Goal: Task Accomplishment & Management: Complete application form

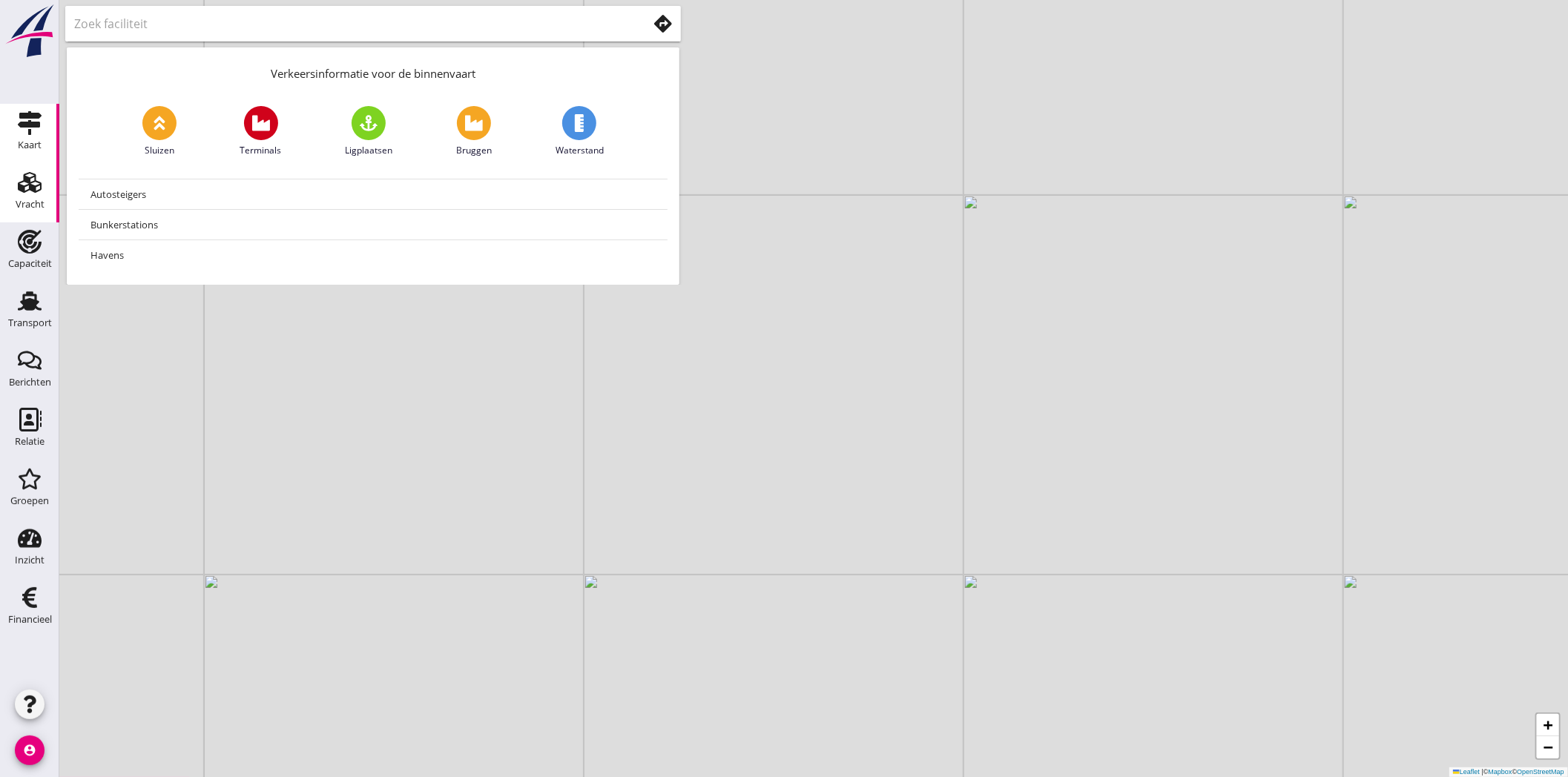
click at [33, 198] on div "Vracht" at bounding box center [30, 204] width 29 height 20
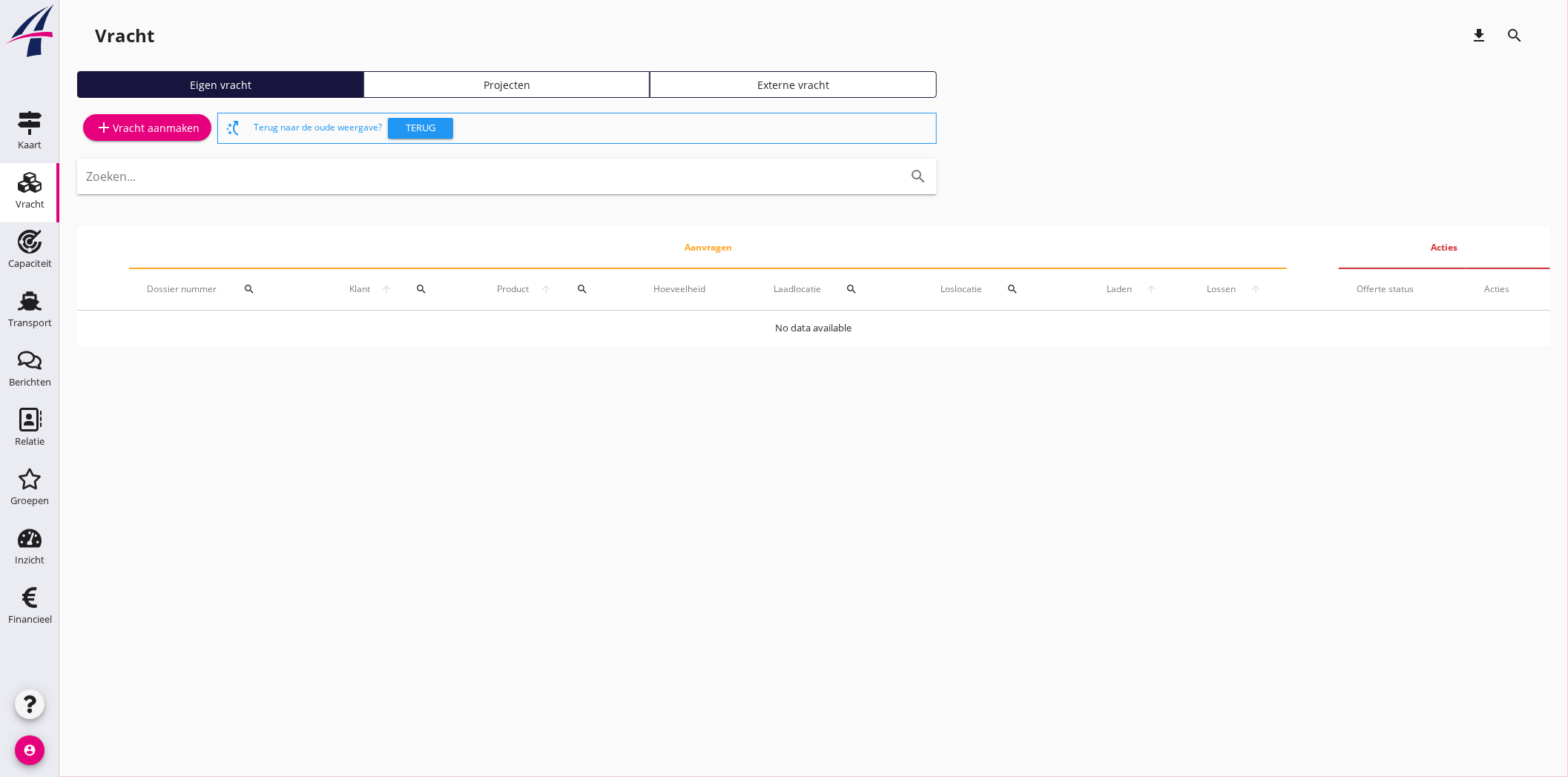
click at [143, 132] on div "add Vracht aanmaken" at bounding box center [147, 128] width 105 height 17
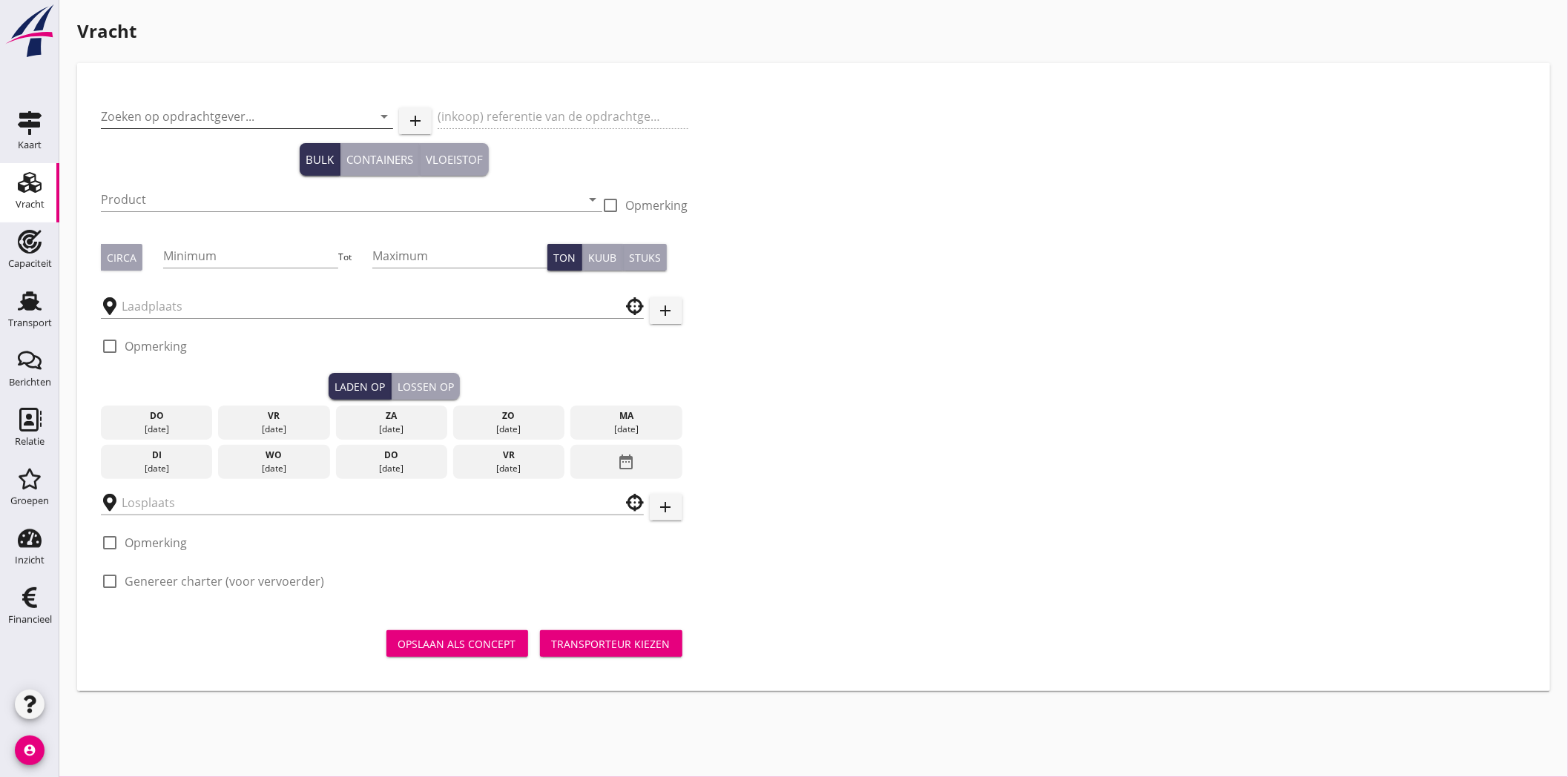
click at [230, 112] on input "Zoeken op opdrachtgever..." at bounding box center [226, 116] width 251 height 24
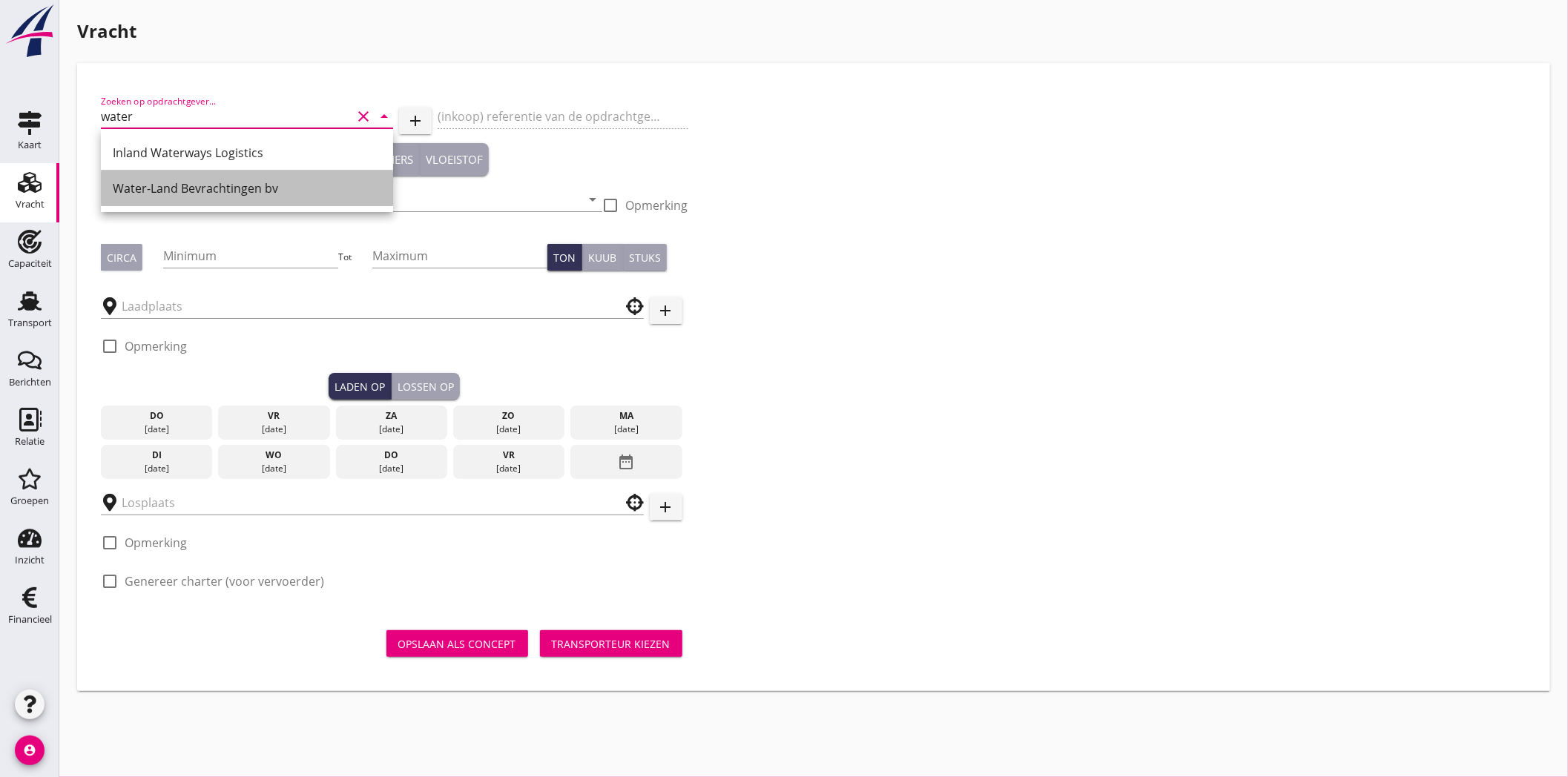
click at [211, 190] on div "Water-Land Bevrachtingen bv" at bounding box center [246, 188] width 268 height 17
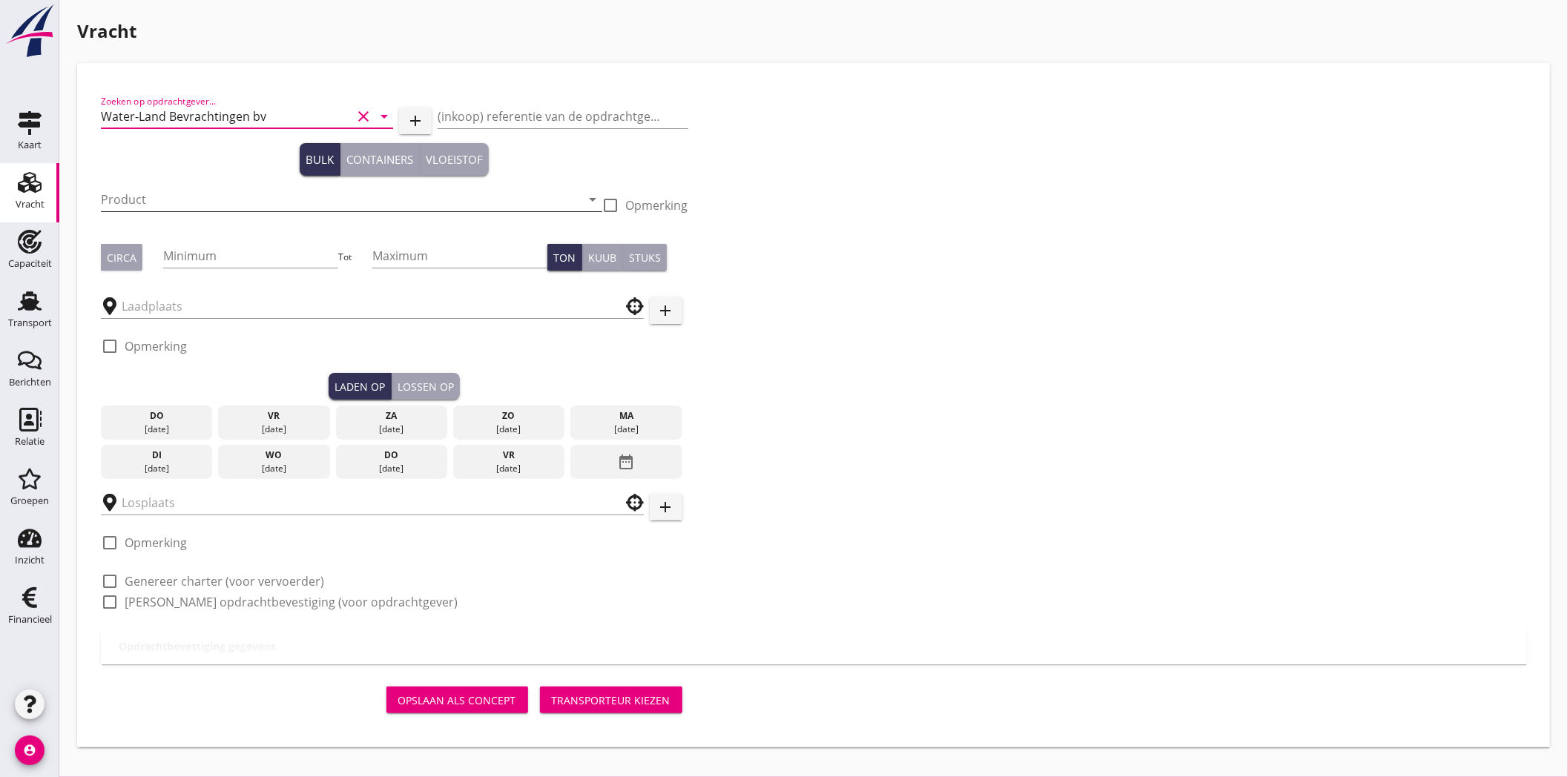
type input "Water-Land Bevrachtingen bv"
click at [211, 198] on input "Product" at bounding box center [341, 199] width 481 height 24
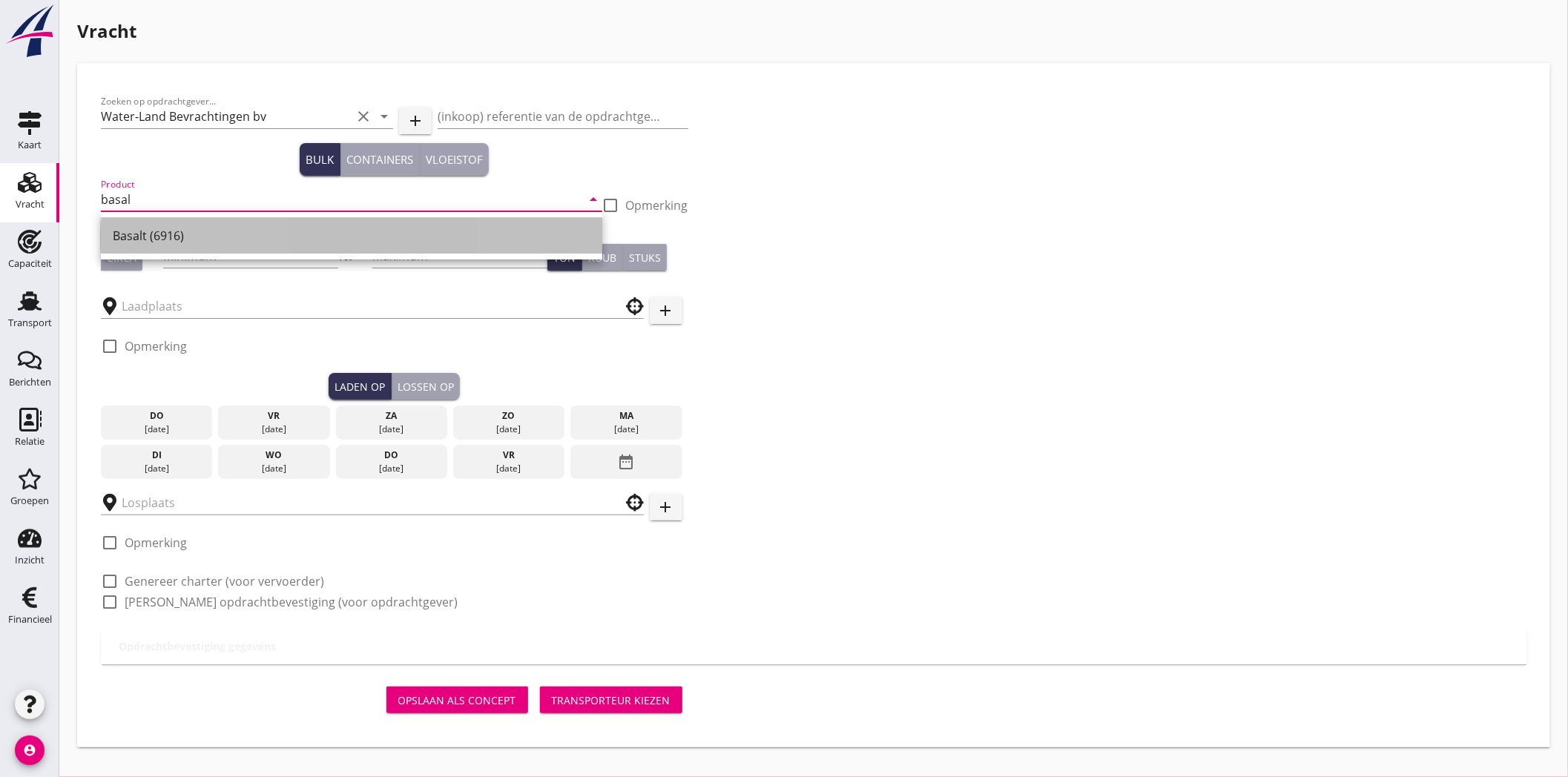
click at [218, 243] on div "Basalt (6916)" at bounding box center [350, 235] width 477 height 17
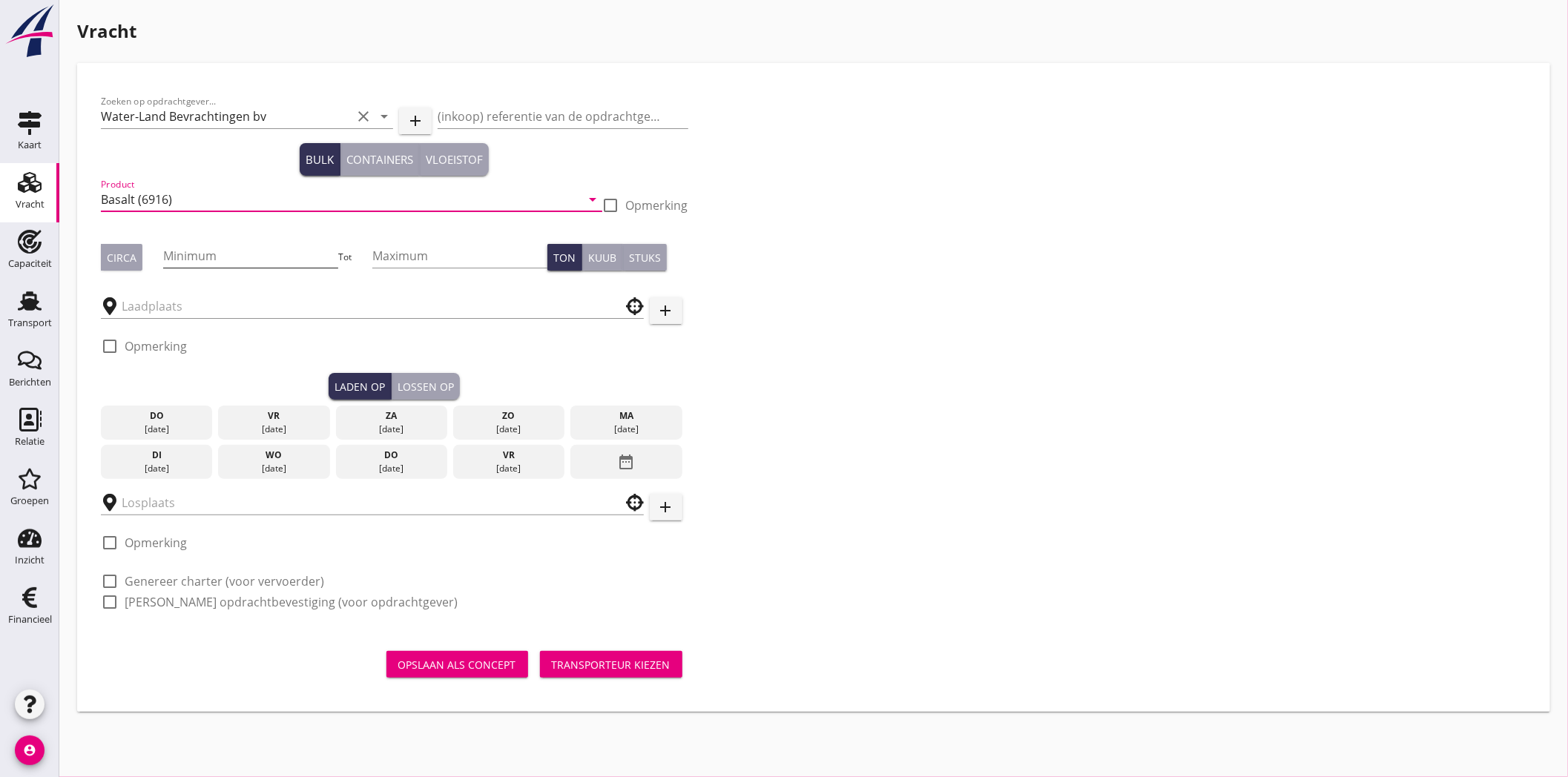
type input "Basalt (6916)"
click at [211, 259] on input "Minimum" at bounding box center [251, 255] width 175 height 24
type input "1475"
click at [136, 253] on button "Circa" at bounding box center [121, 257] width 42 height 27
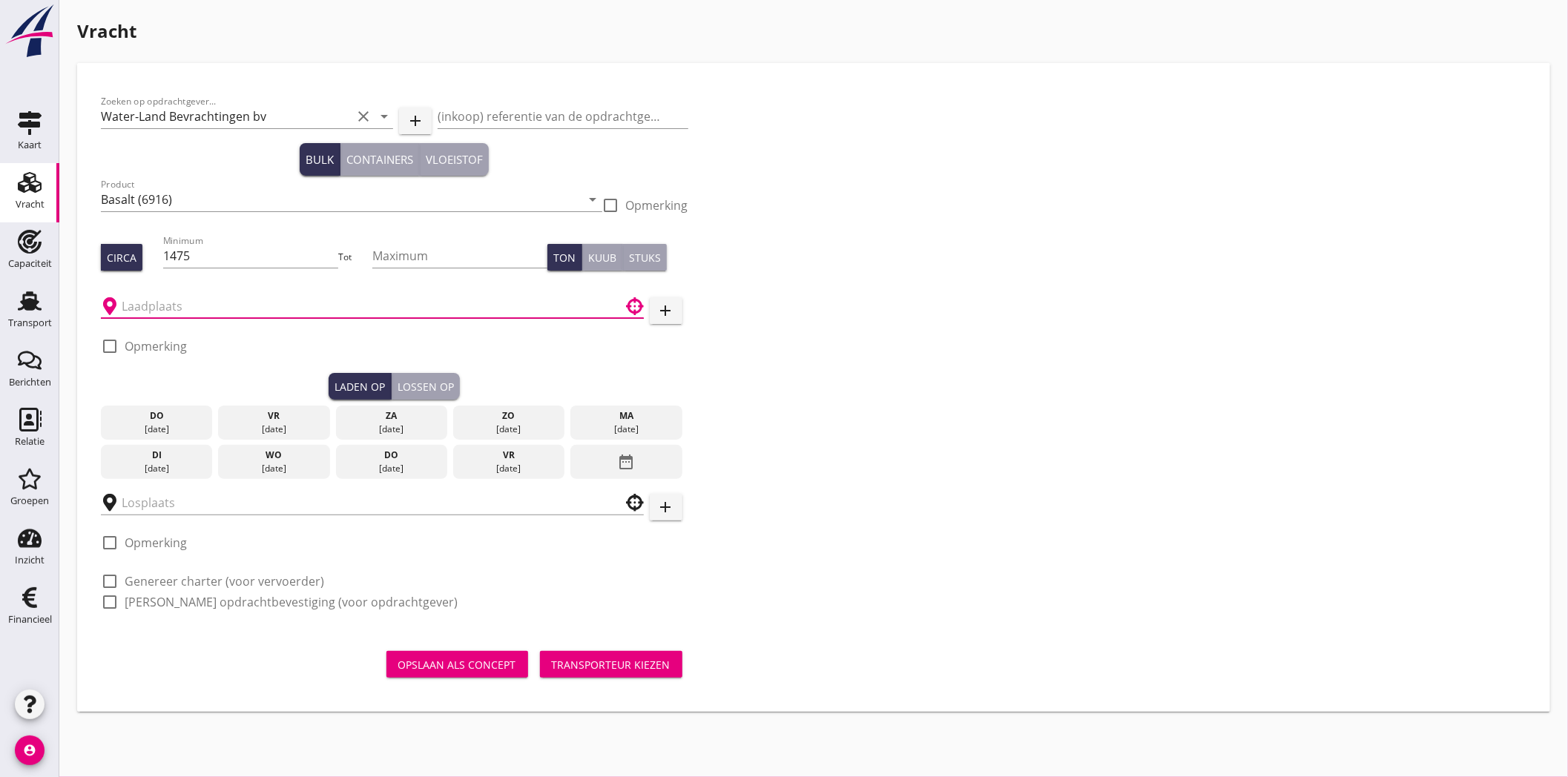
click at [209, 310] on input "text" at bounding box center [362, 306] width 481 height 24
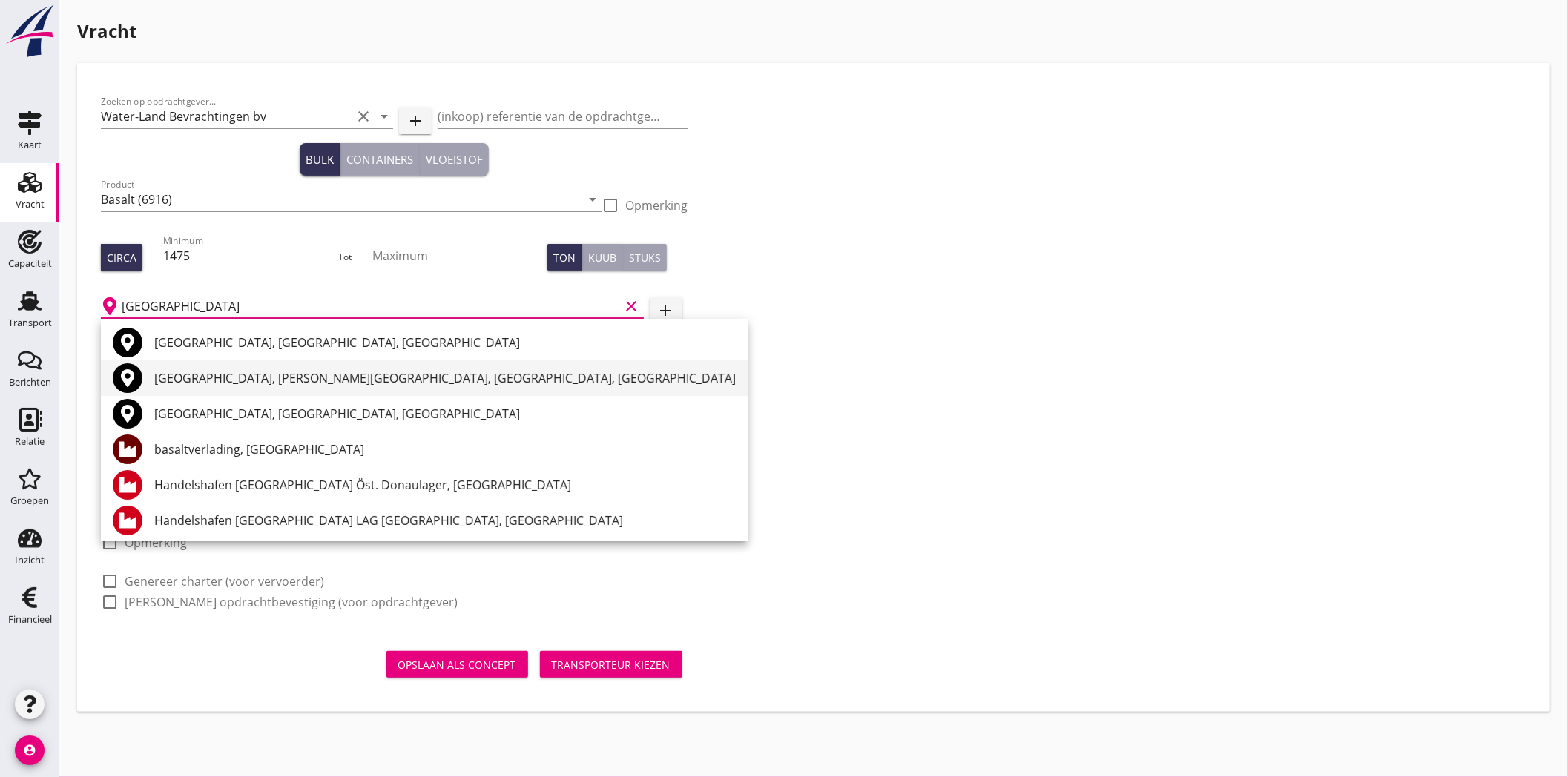
click at [245, 384] on div "[GEOGRAPHIC_DATA], [PERSON_NAME][GEOGRAPHIC_DATA], [GEOGRAPHIC_DATA], [GEOGRAPH…" at bounding box center [444, 378] width 582 height 17
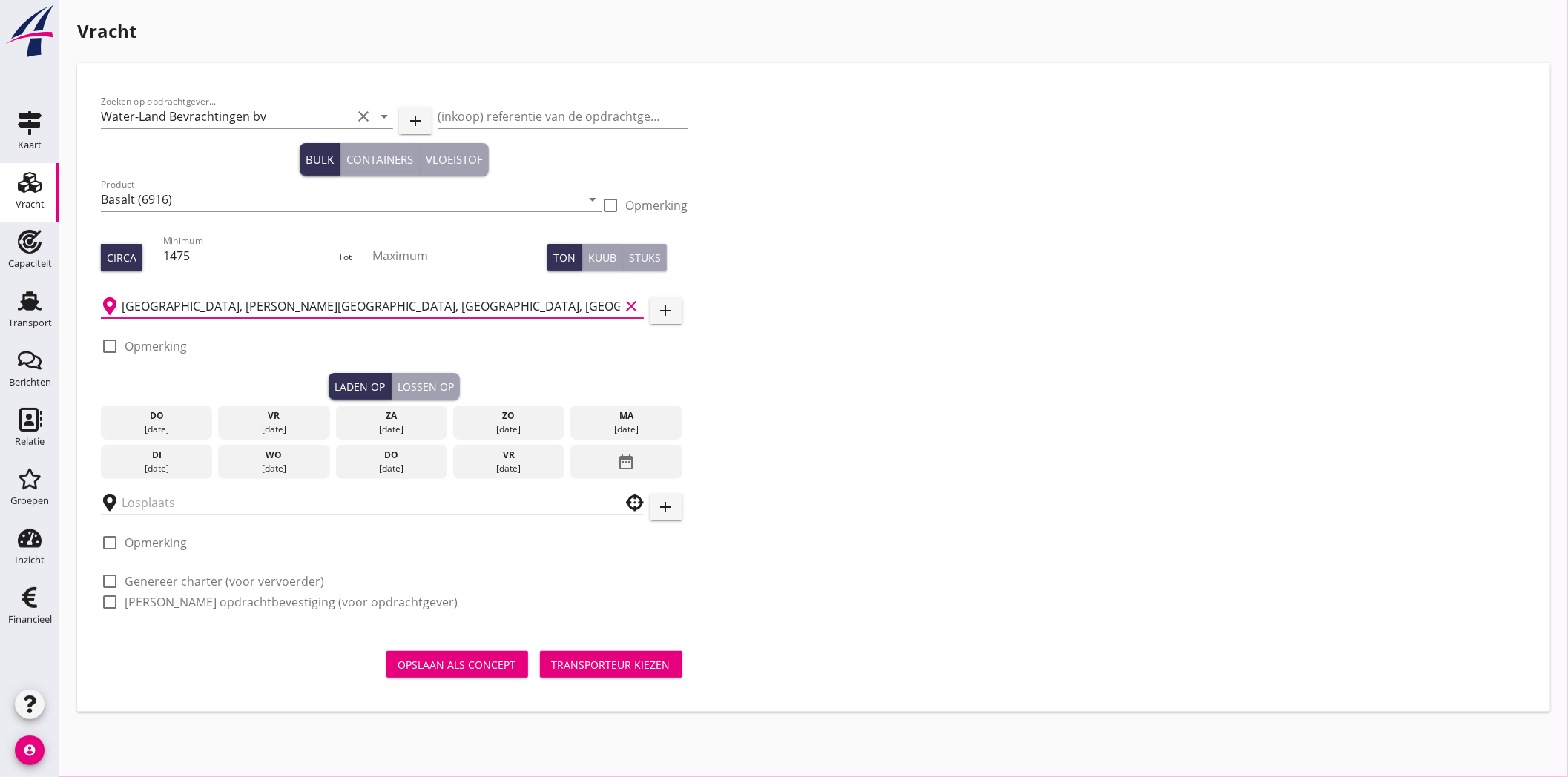
type input "[GEOGRAPHIC_DATA], [PERSON_NAME][GEOGRAPHIC_DATA], [GEOGRAPHIC_DATA], [GEOGRAPH…"
click at [162, 462] on div "[DATE]" at bounding box center [157, 468] width 105 height 14
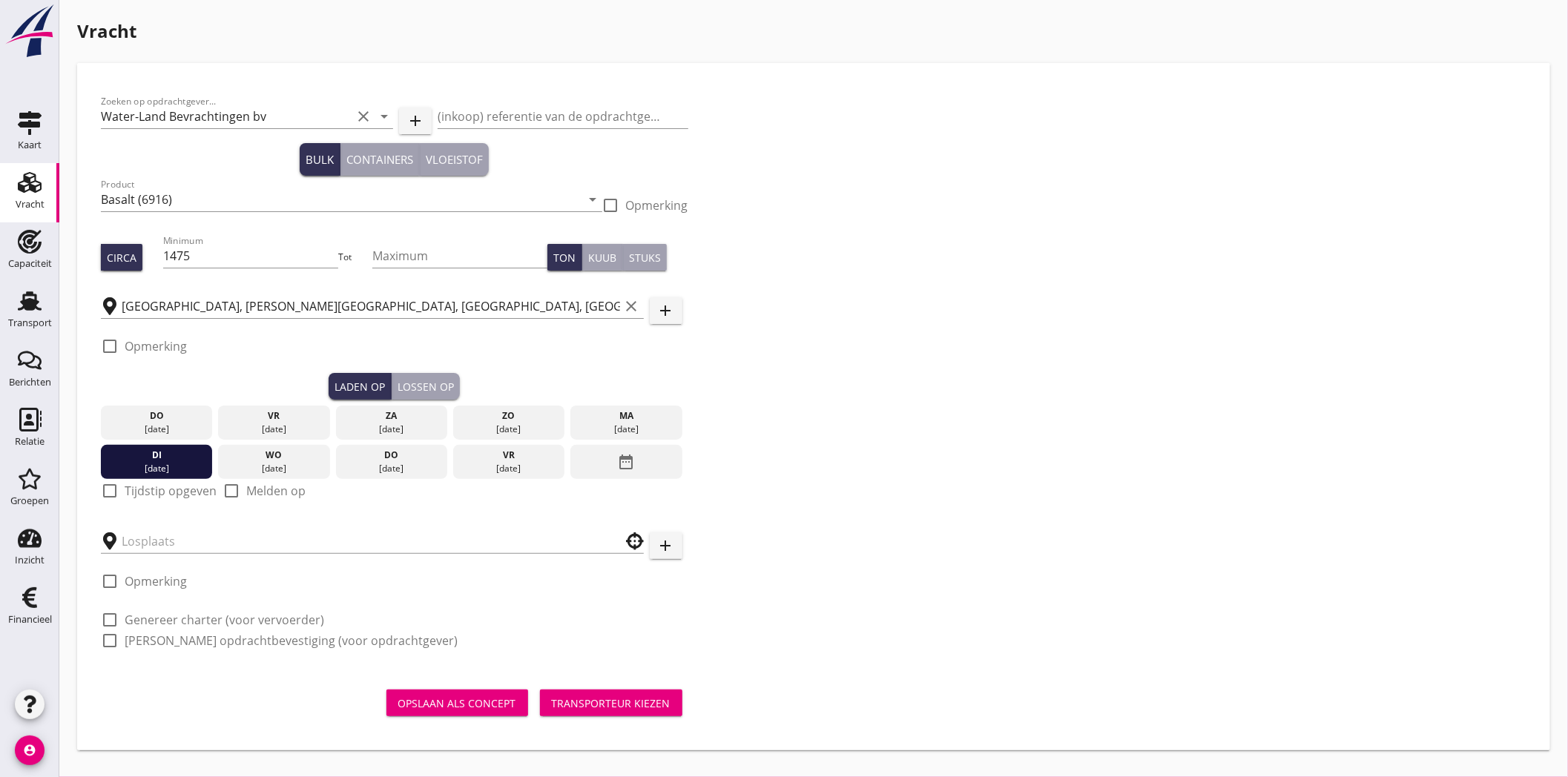
click at [150, 490] on label "Tijdstip opgeven" at bounding box center [170, 491] width 92 height 15
checkbox input "true"
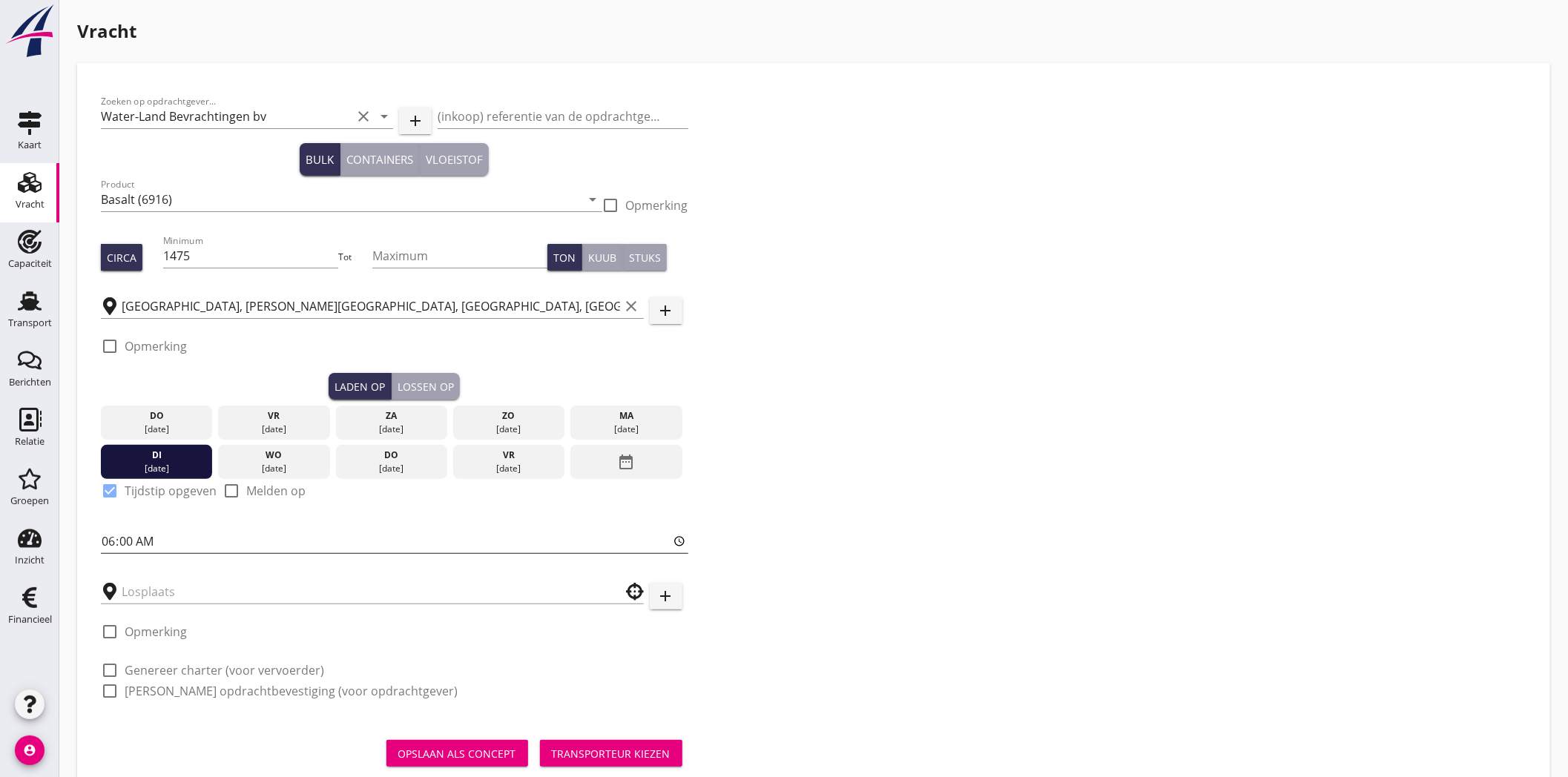
click at [116, 542] on input "06:00" at bounding box center [394, 541] width 588 height 24
drag, startPoint x: 126, startPoint y: 544, endPoint x: 134, endPoint y: 540, distance: 8.9
click at [126, 544] on input "06:00" at bounding box center [394, 541] width 588 height 24
type input "06:01"
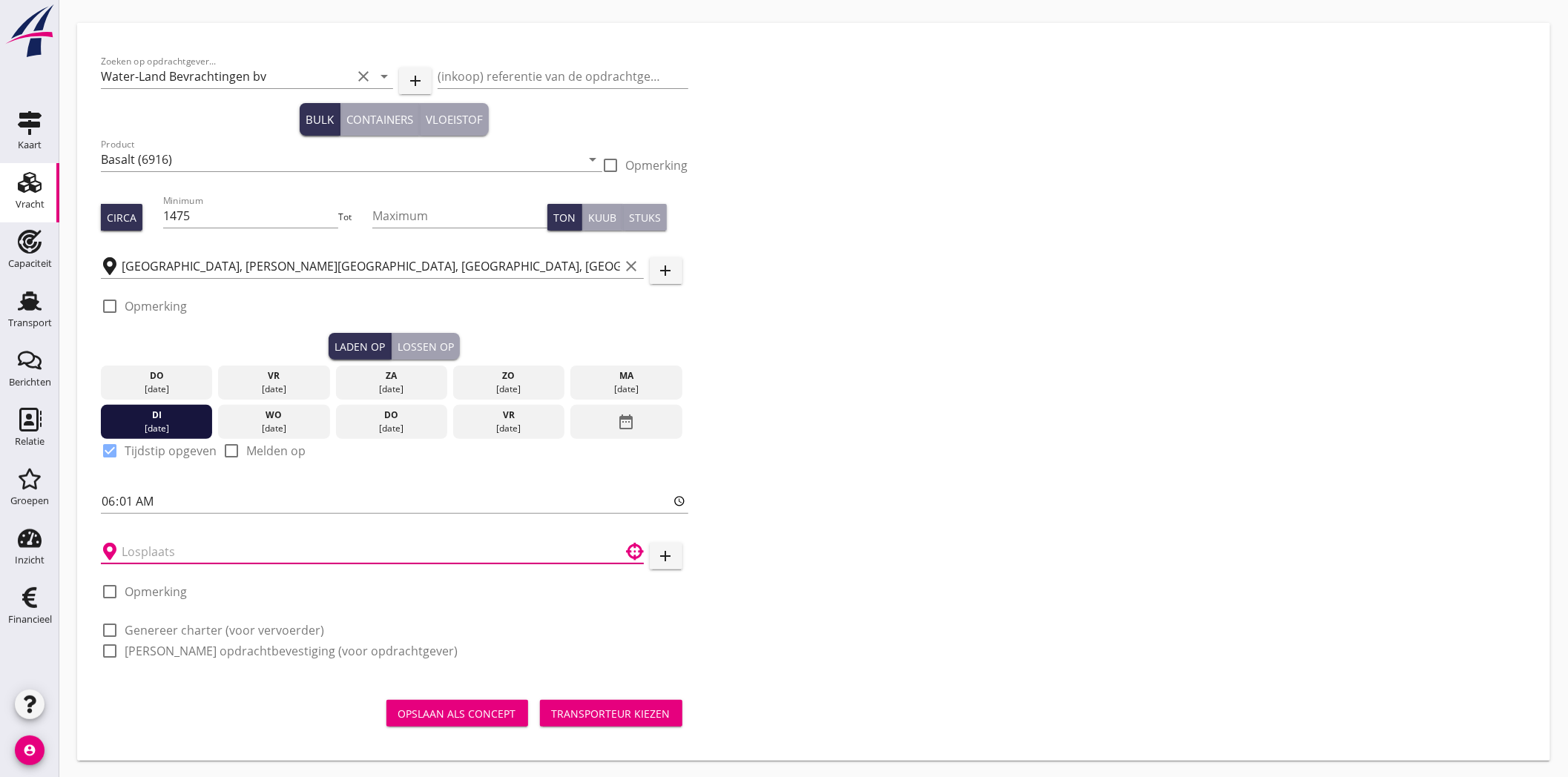
click at [190, 552] on input "text" at bounding box center [362, 552] width 481 height 24
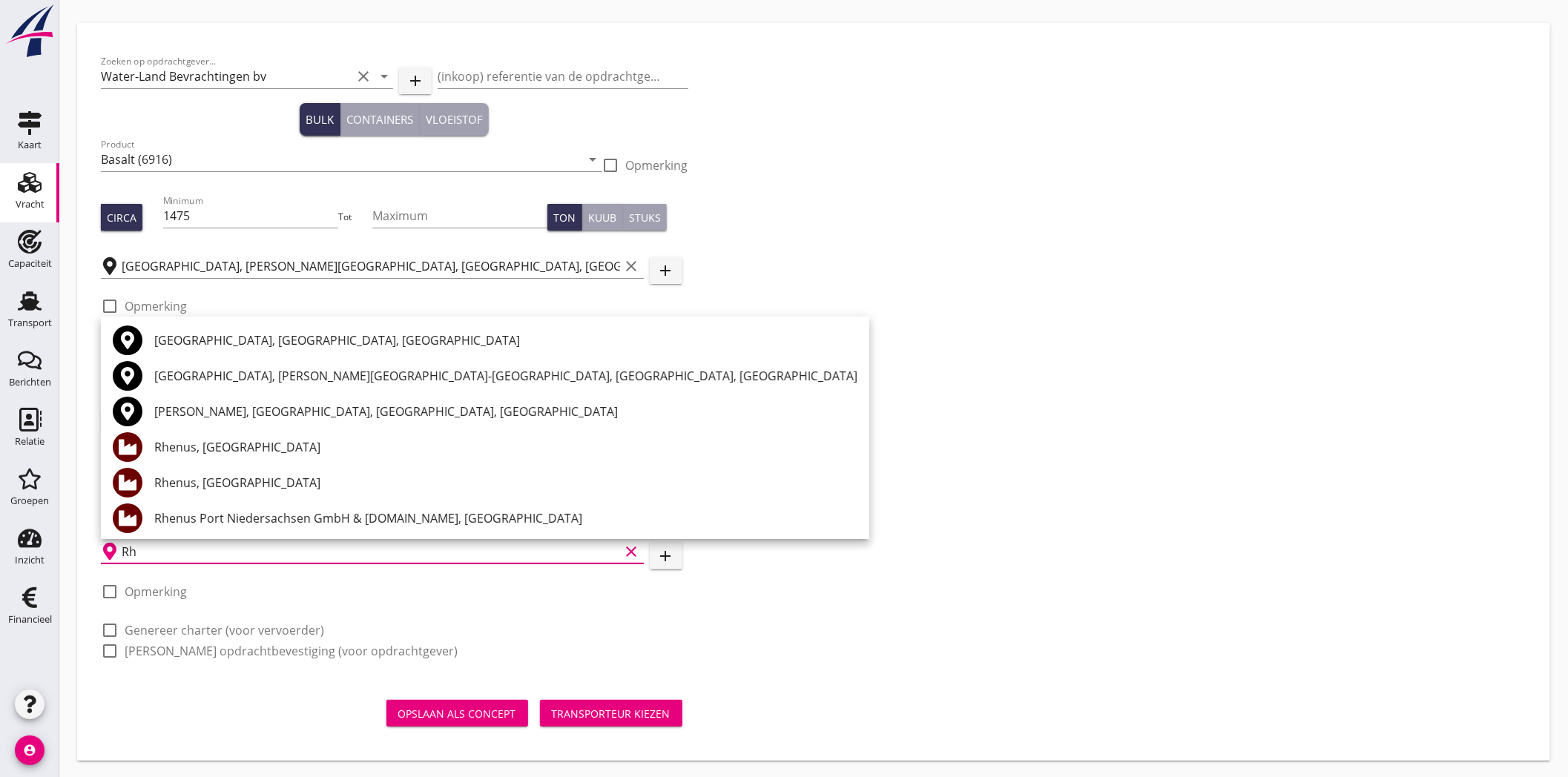
type input "R"
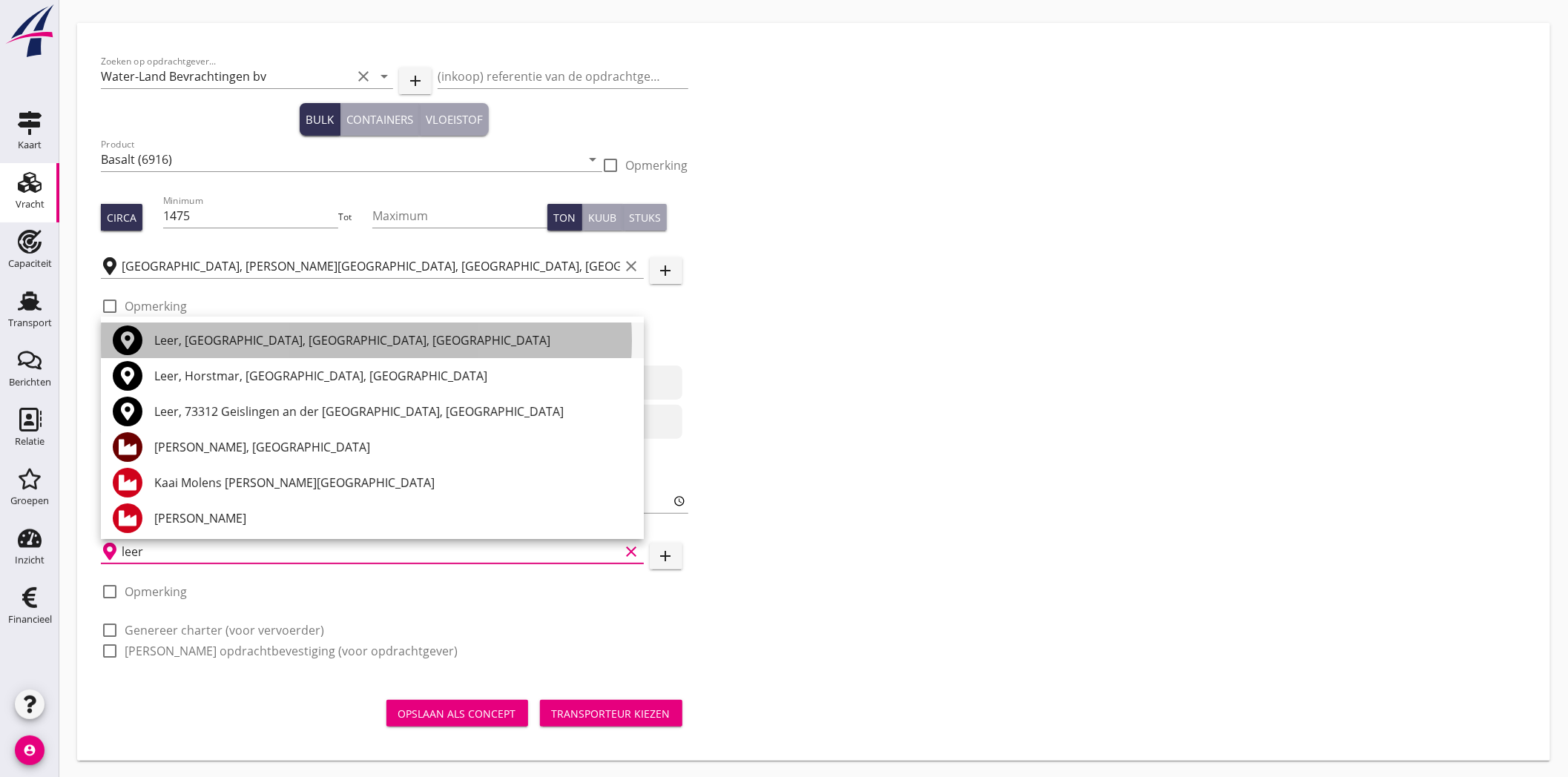
click at [224, 338] on div "Leer, [GEOGRAPHIC_DATA], [GEOGRAPHIC_DATA], [GEOGRAPHIC_DATA]" at bounding box center [392, 341] width 477 height 17
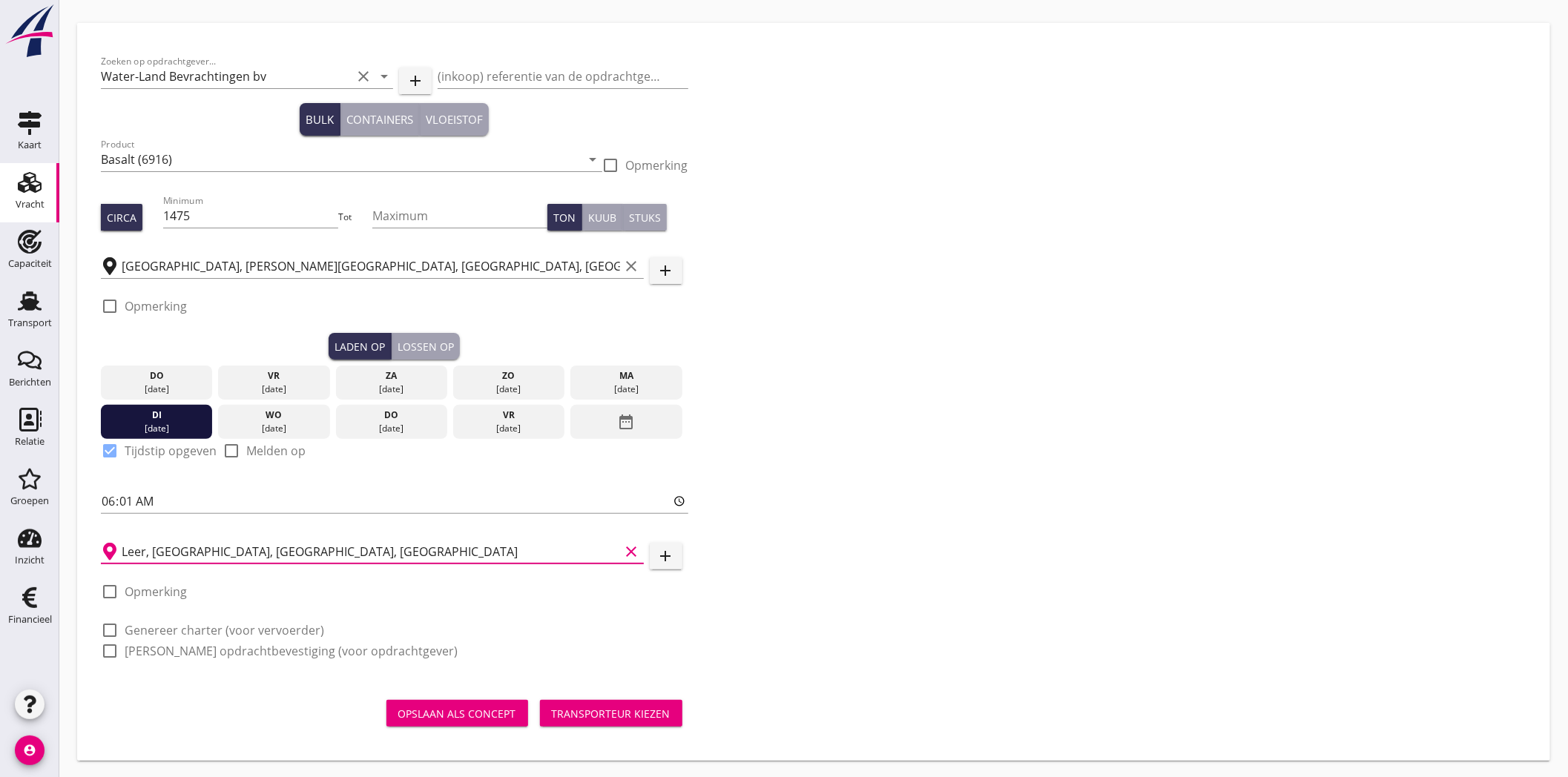
type input "Leer, [GEOGRAPHIC_DATA], [GEOGRAPHIC_DATA], [GEOGRAPHIC_DATA]"
click at [197, 625] on label "Genereer charter (voor vervoerder)" at bounding box center [225, 630] width 199 height 15
checkbox input "true"
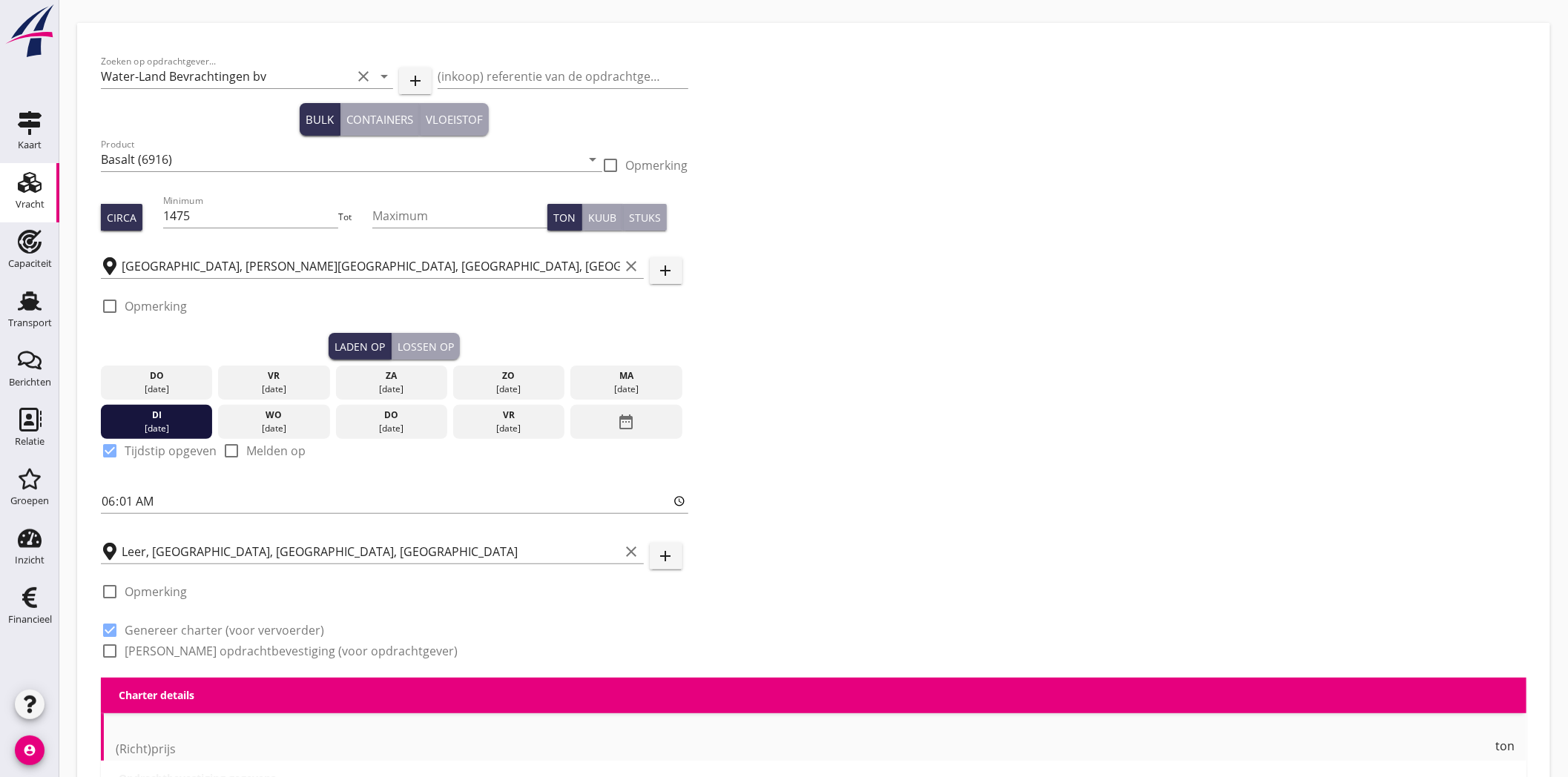
click at [204, 643] on label "[PERSON_NAME] opdrachtbevestiging (voor opdrachtgever)" at bounding box center [291, 650] width 333 height 15
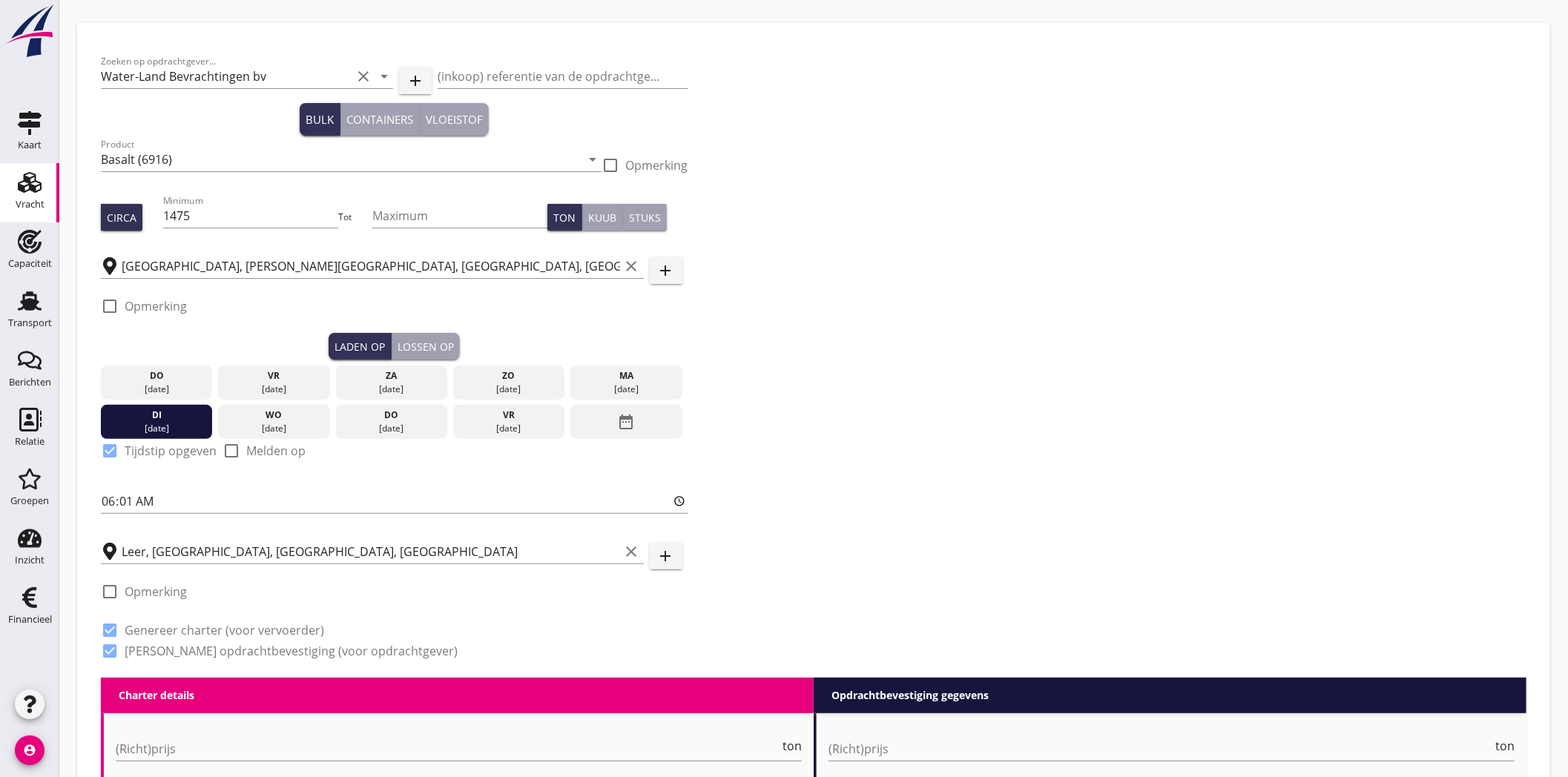
checkbox input "true"
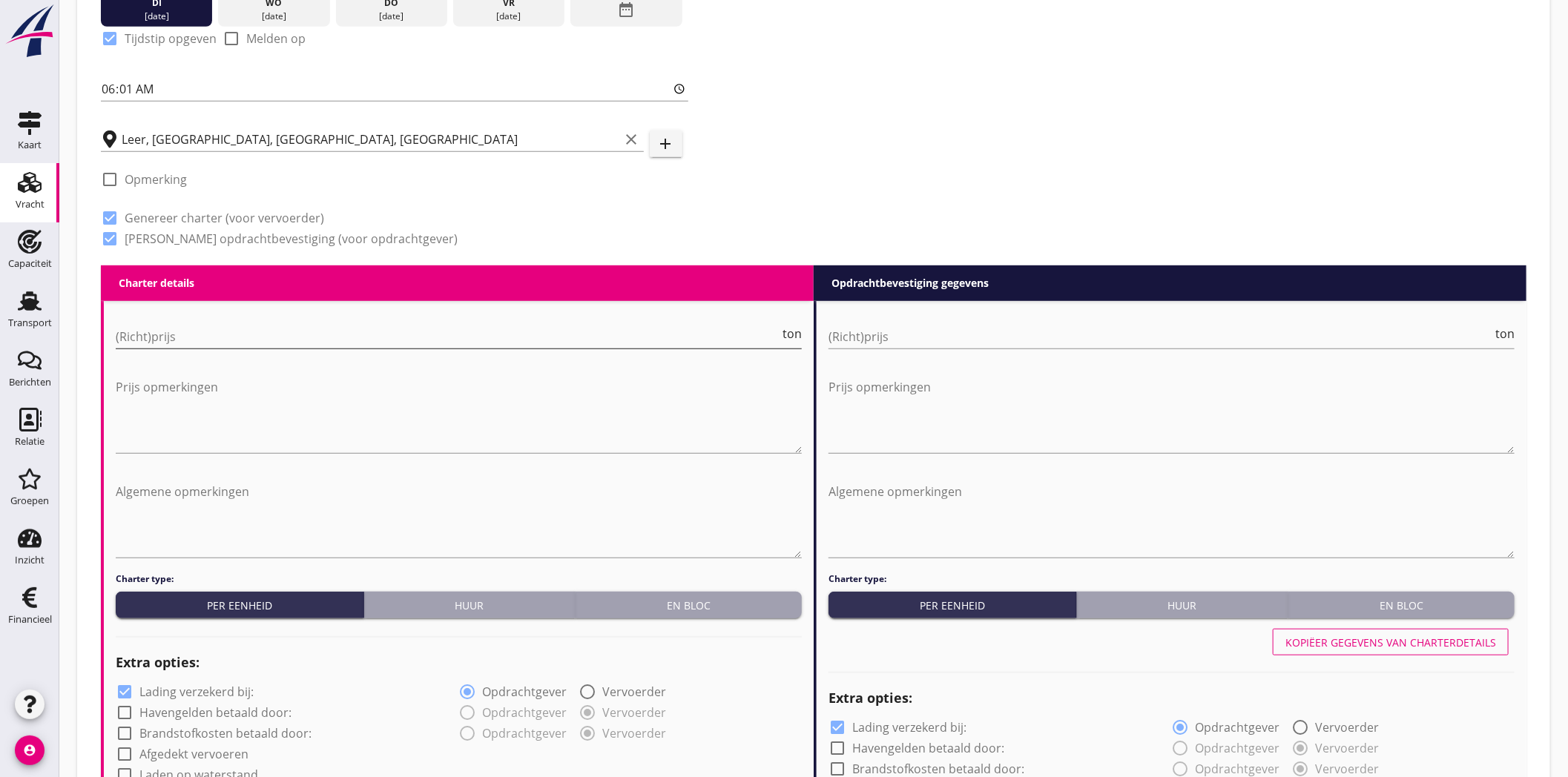
click at [302, 339] on input "(Richt)prijs" at bounding box center [448, 337] width 664 height 24
type input "11"
type input "11.25"
click at [1027, 345] on input "(Richt)prijs" at bounding box center [1161, 337] width 664 height 24
type input "11"
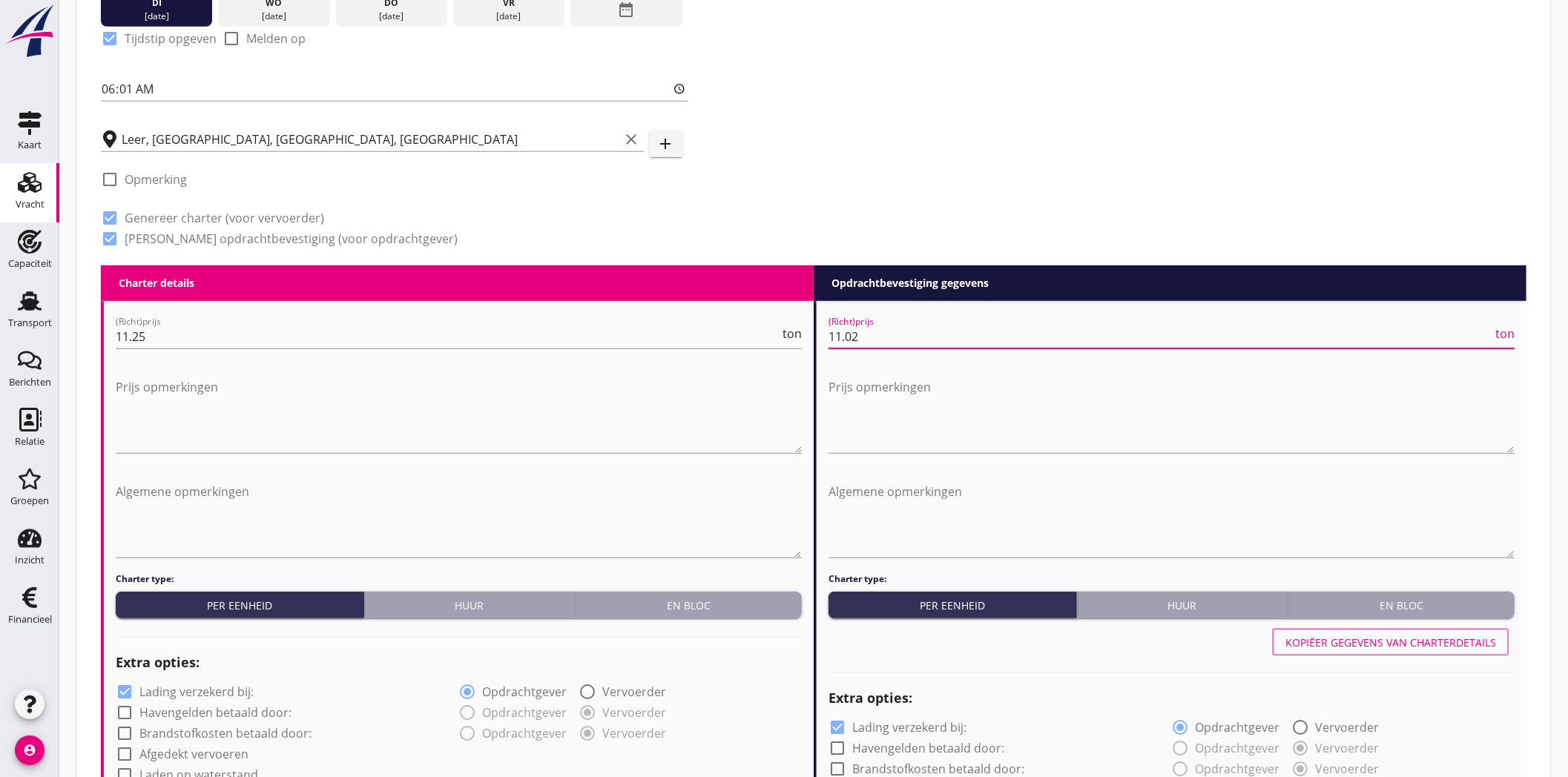
type input "11.0"
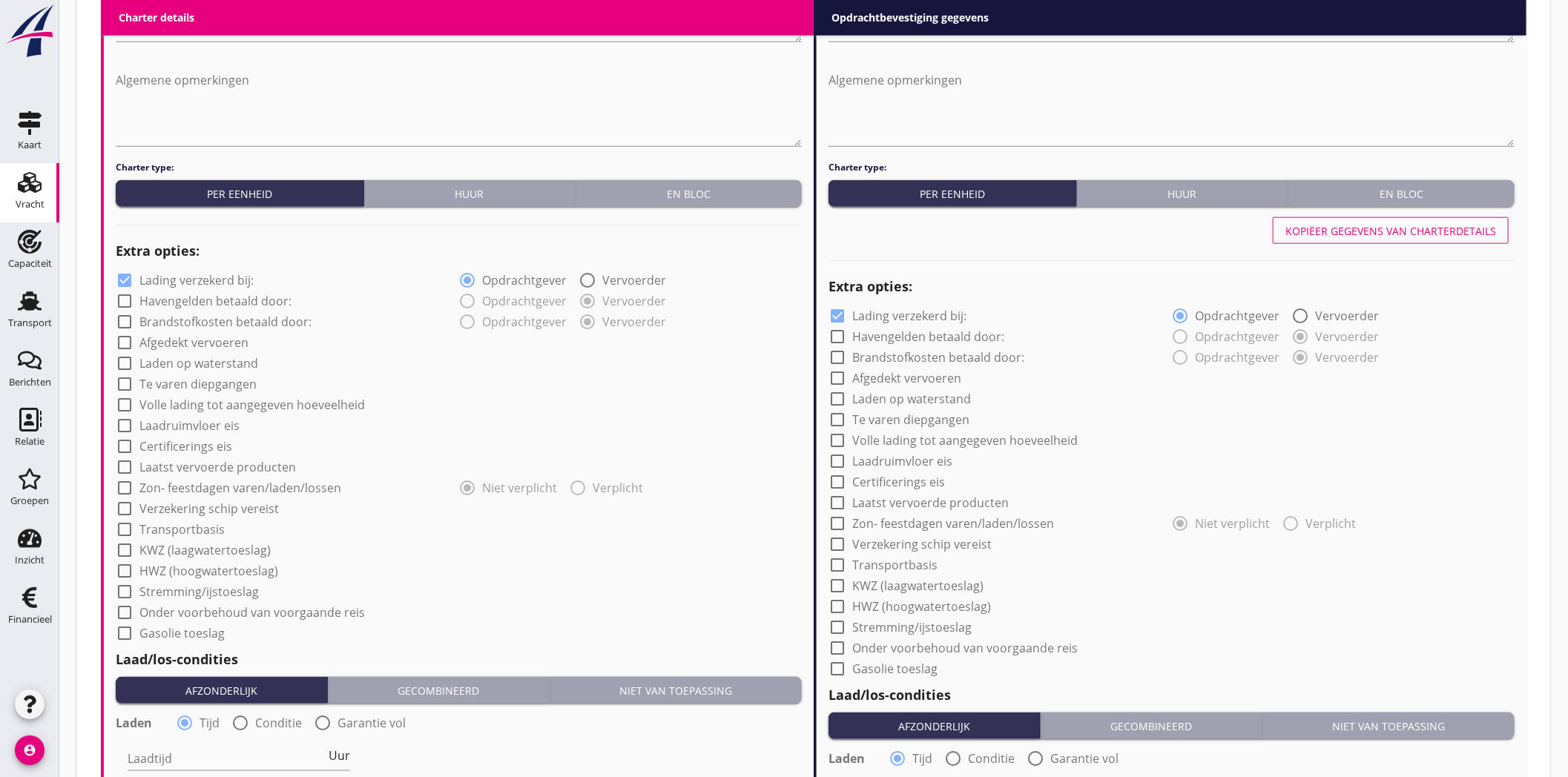
type input "11.25"
click at [152, 281] on label "Lading verzekerd bij:" at bounding box center [196, 280] width 114 height 15
checkbox input "false"
click at [884, 309] on label "Lading verzekerd bij:" at bounding box center [909, 315] width 114 height 15
checkbox input "false"
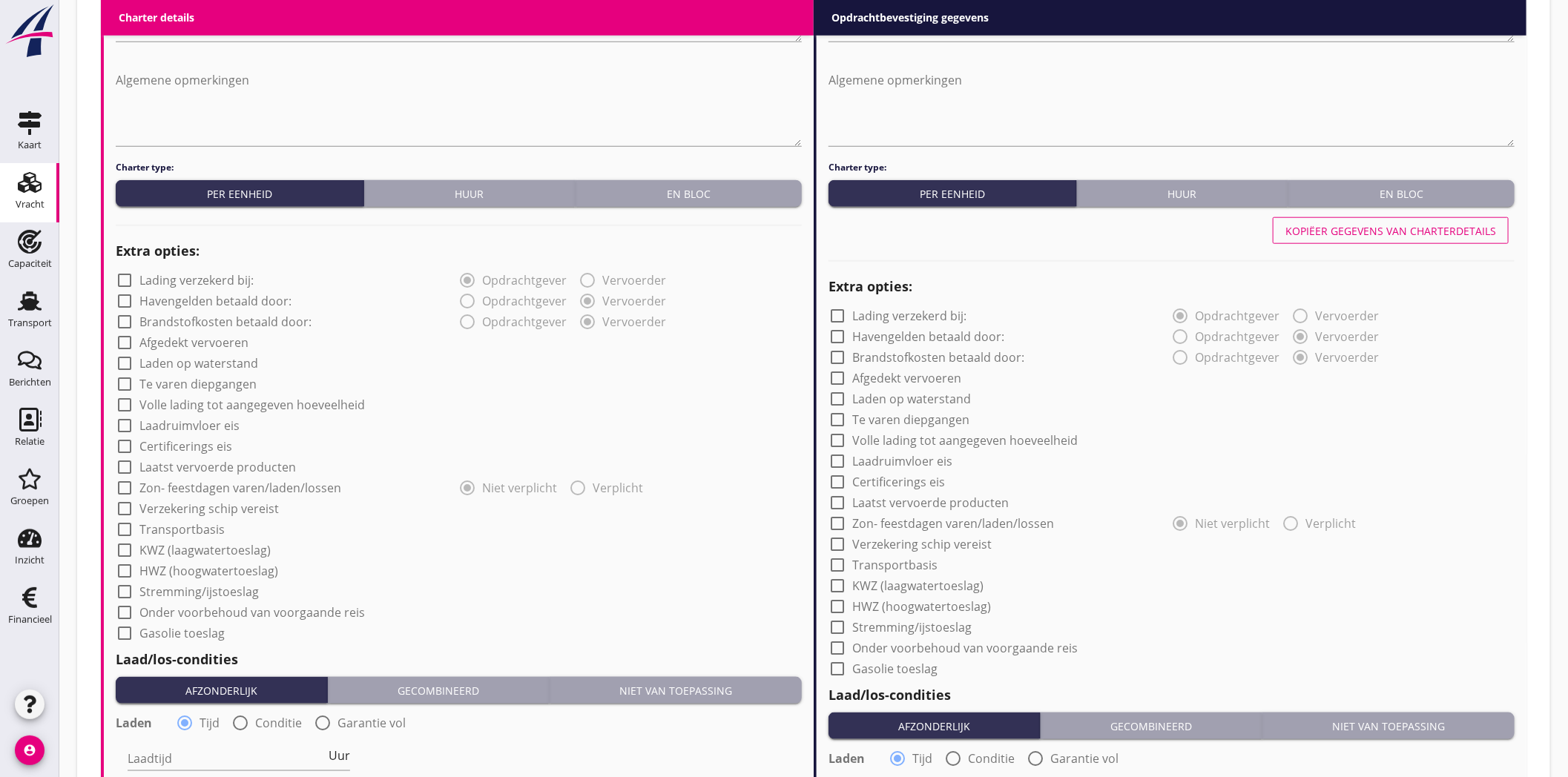
click at [202, 522] on label "Transportbasis" at bounding box center [182, 528] width 85 height 15
checkbox input "true"
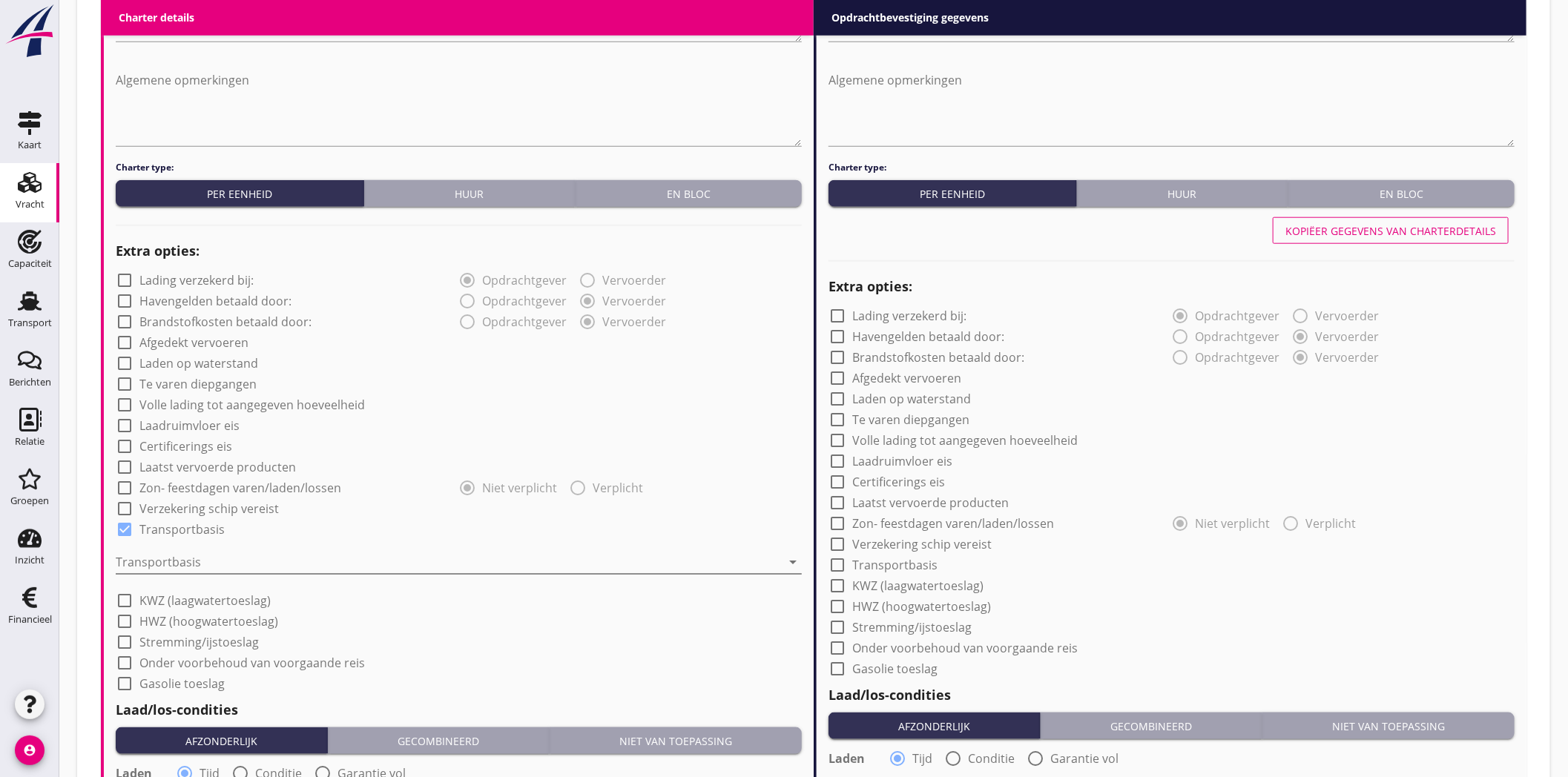
click at [265, 561] on div at bounding box center [448, 562] width 665 height 24
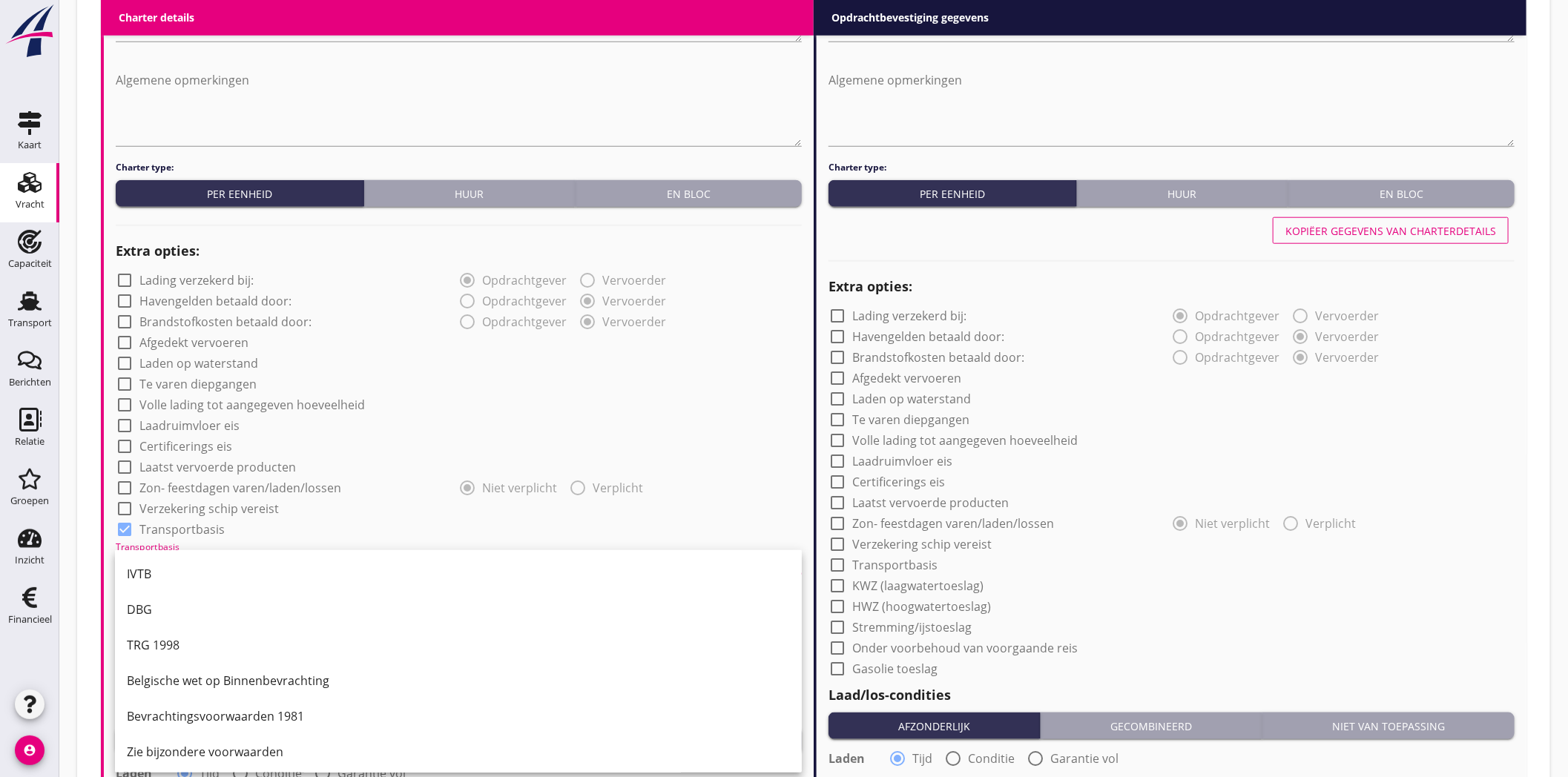
scroll to position [39, 0]
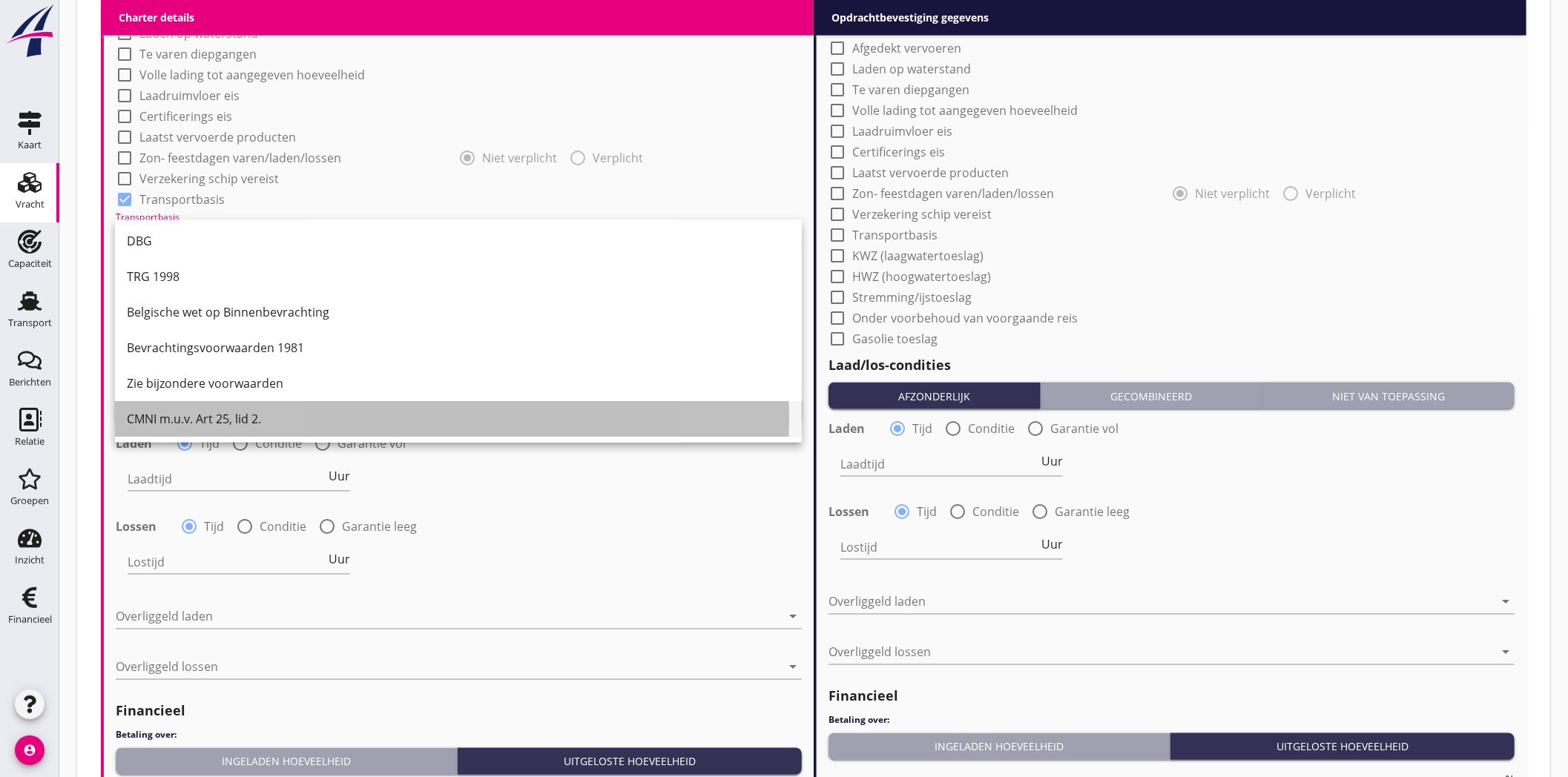
click at [220, 418] on div "CMNI m.u.v. Art 25, lid 2." at bounding box center [458, 419] width 663 height 17
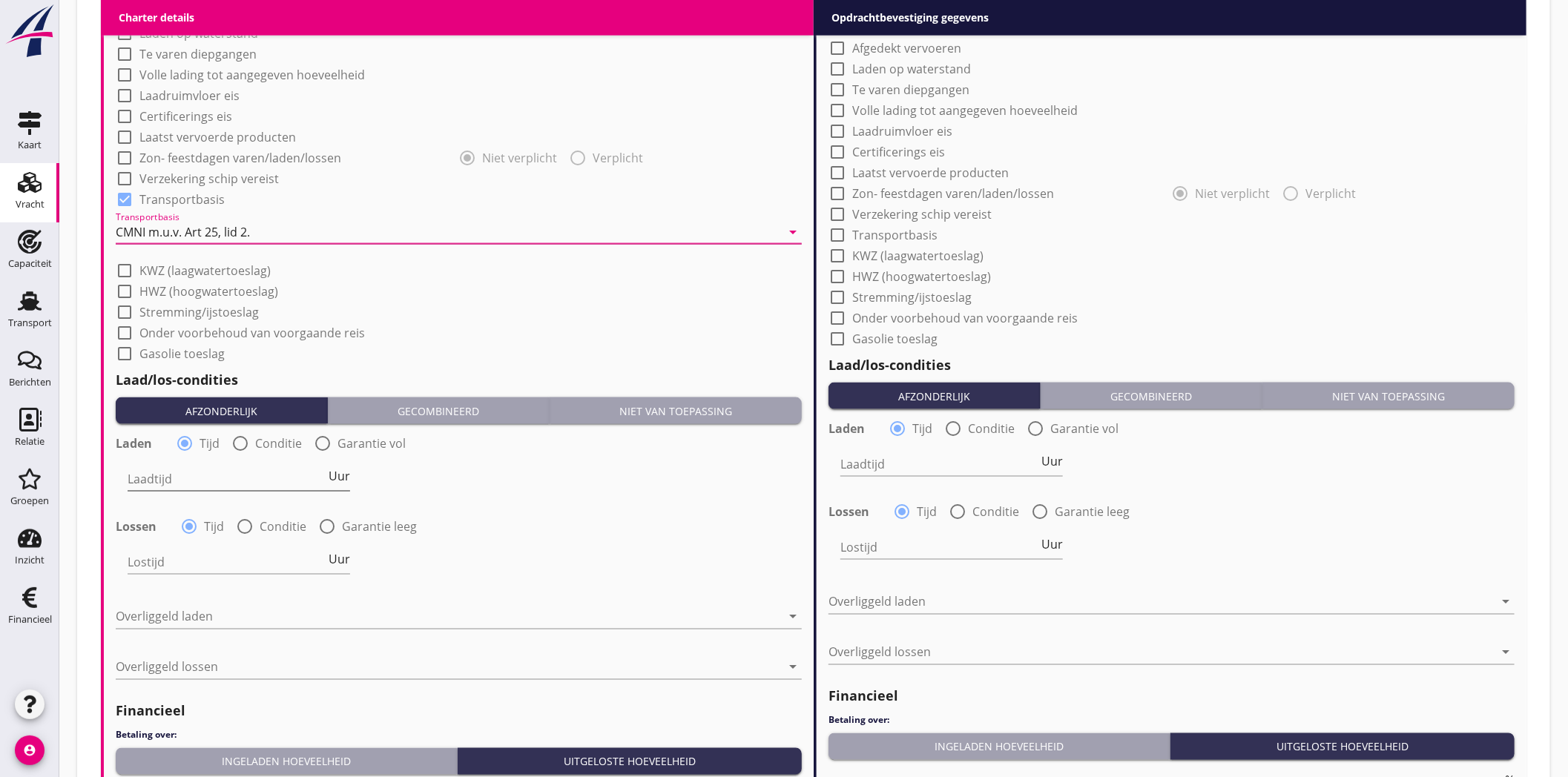
click at [235, 471] on input "Laadtijd" at bounding box center [226, 479] width 198 height 24
type input "24"
click at [190, 556] on input "Lostijd" at bounding box center [226, 562] width 198 height 24
type input "24"
click at [217, 613] on div at bounding box center [448, 616] width 665 height 24
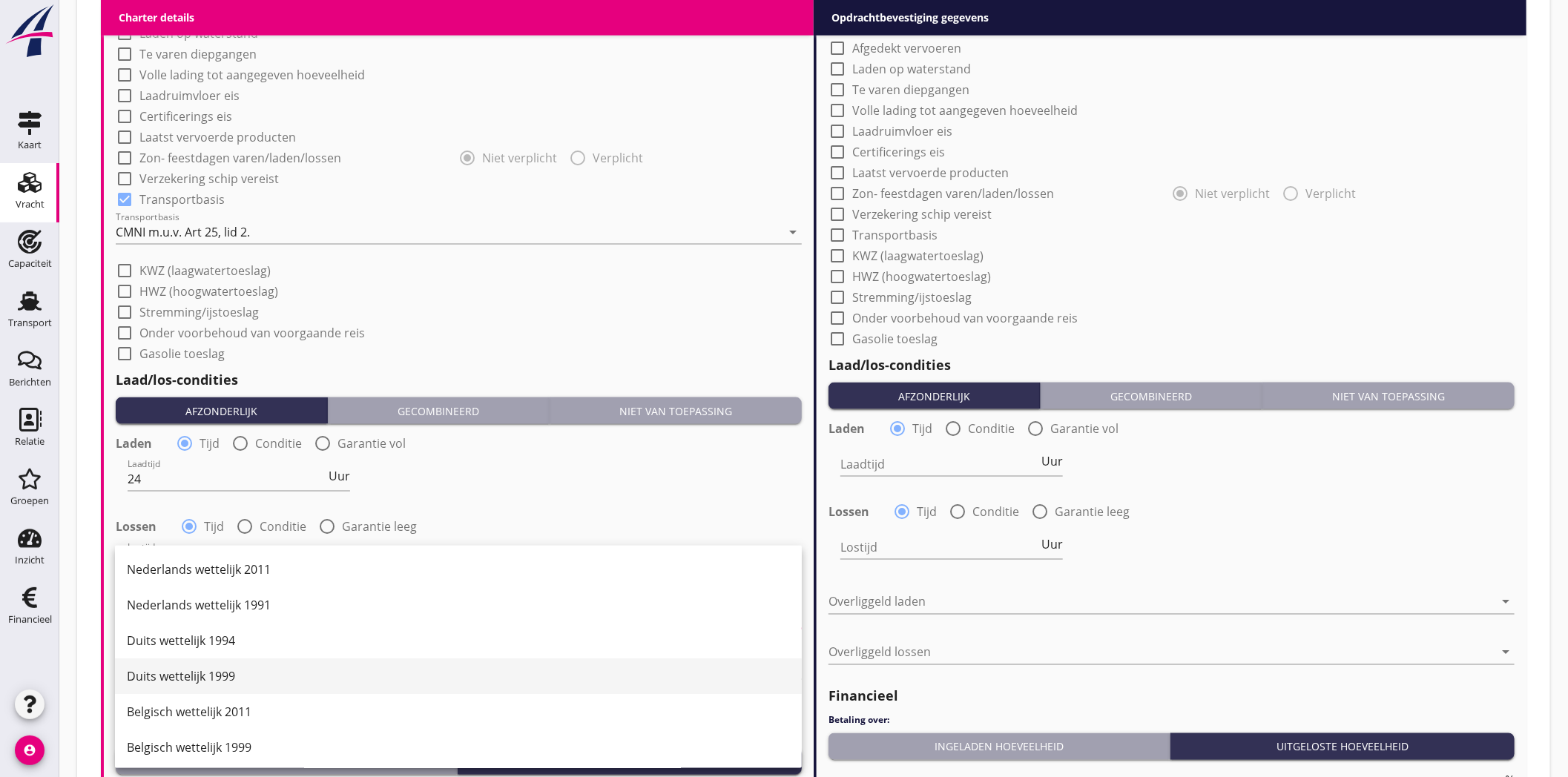
click at [226, 672] on div "Duits wettelijk 1999" at bounding box center [458, 676] width 663 height 17
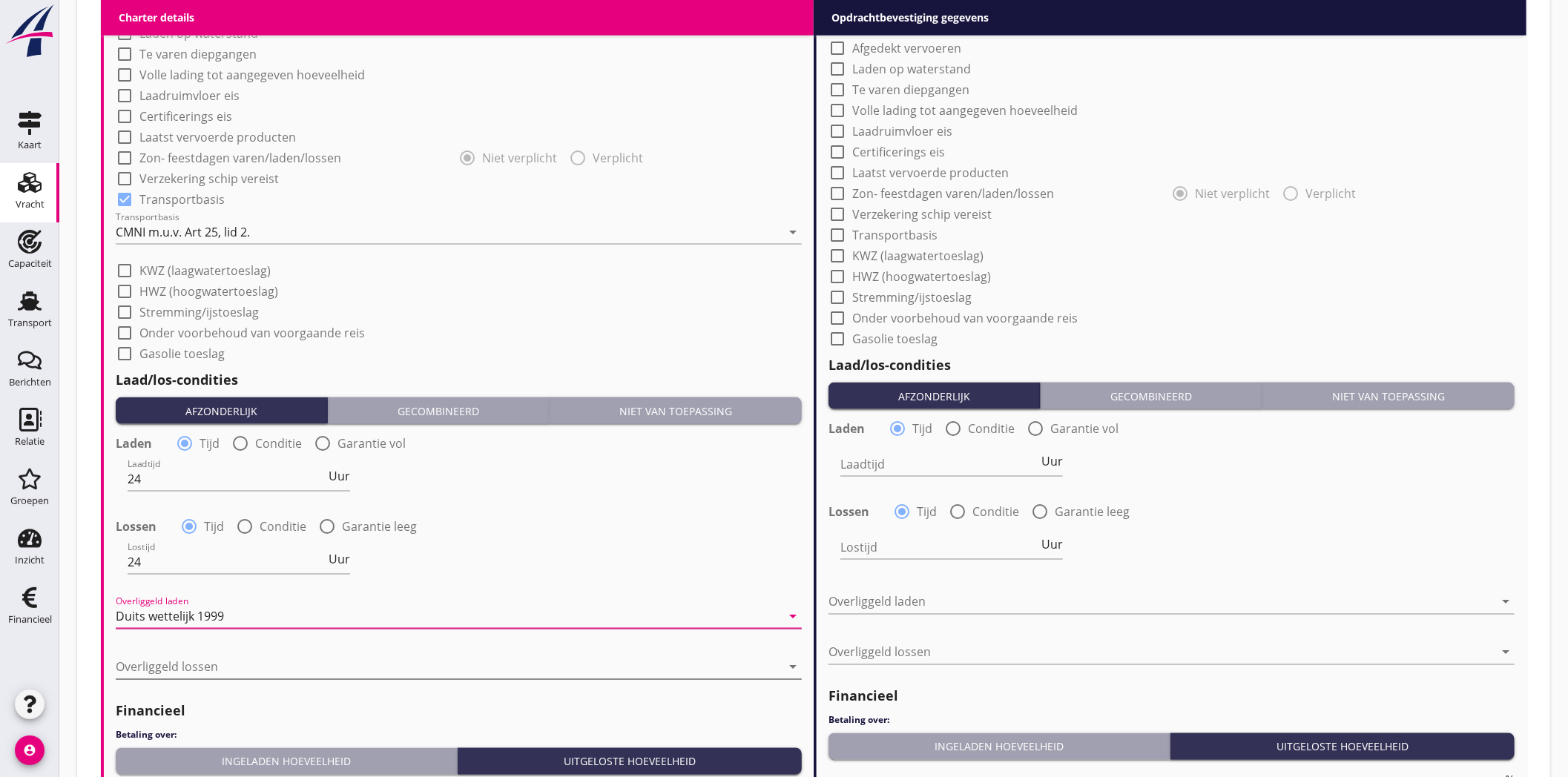
click at [235, 656] on div at bounding box center [448, 667] width 665 height 24
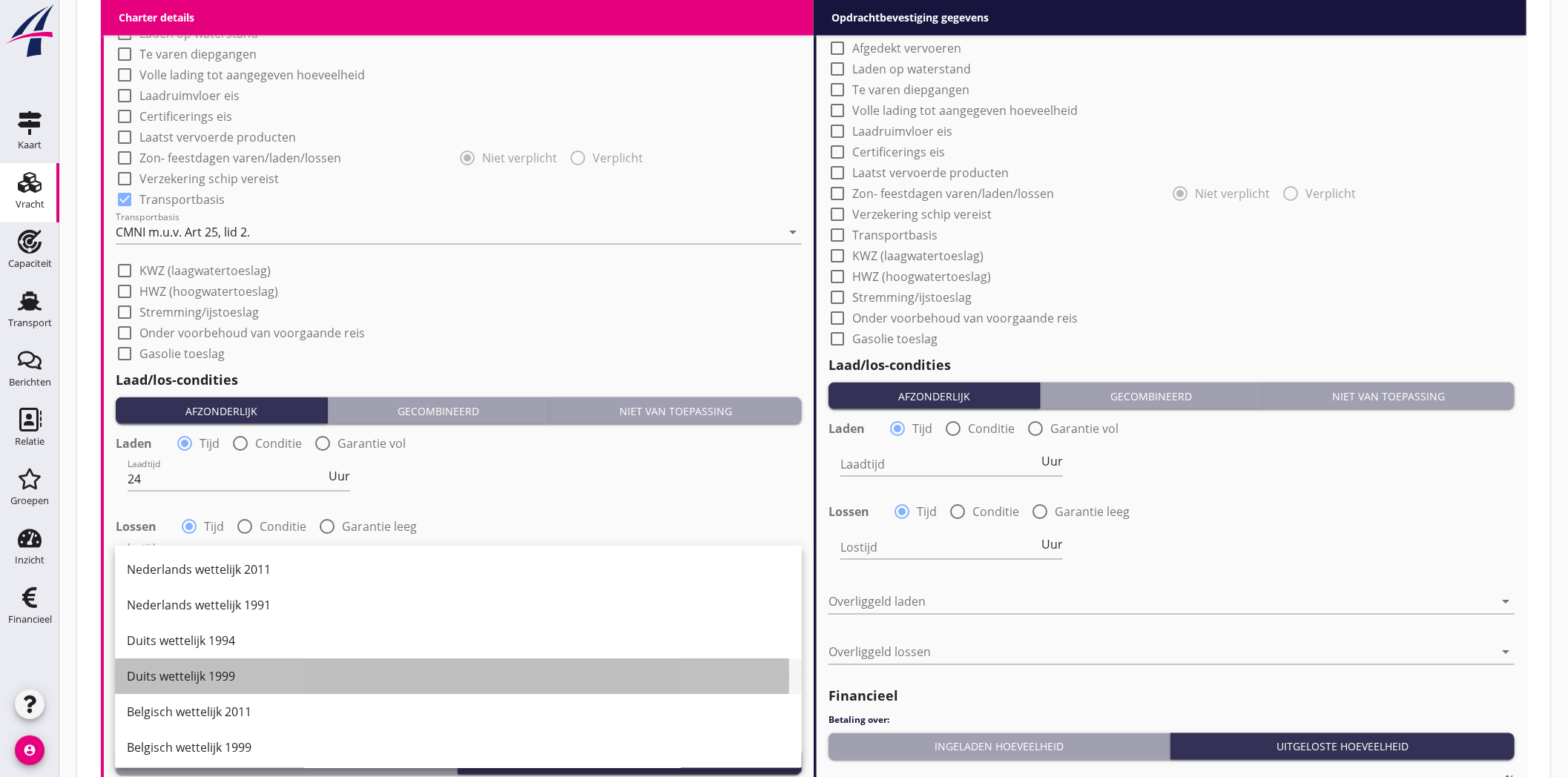
click at [240, 670] on div "Duits wettelijk 1999" at bounding box center [458, 676] width 663 height 17
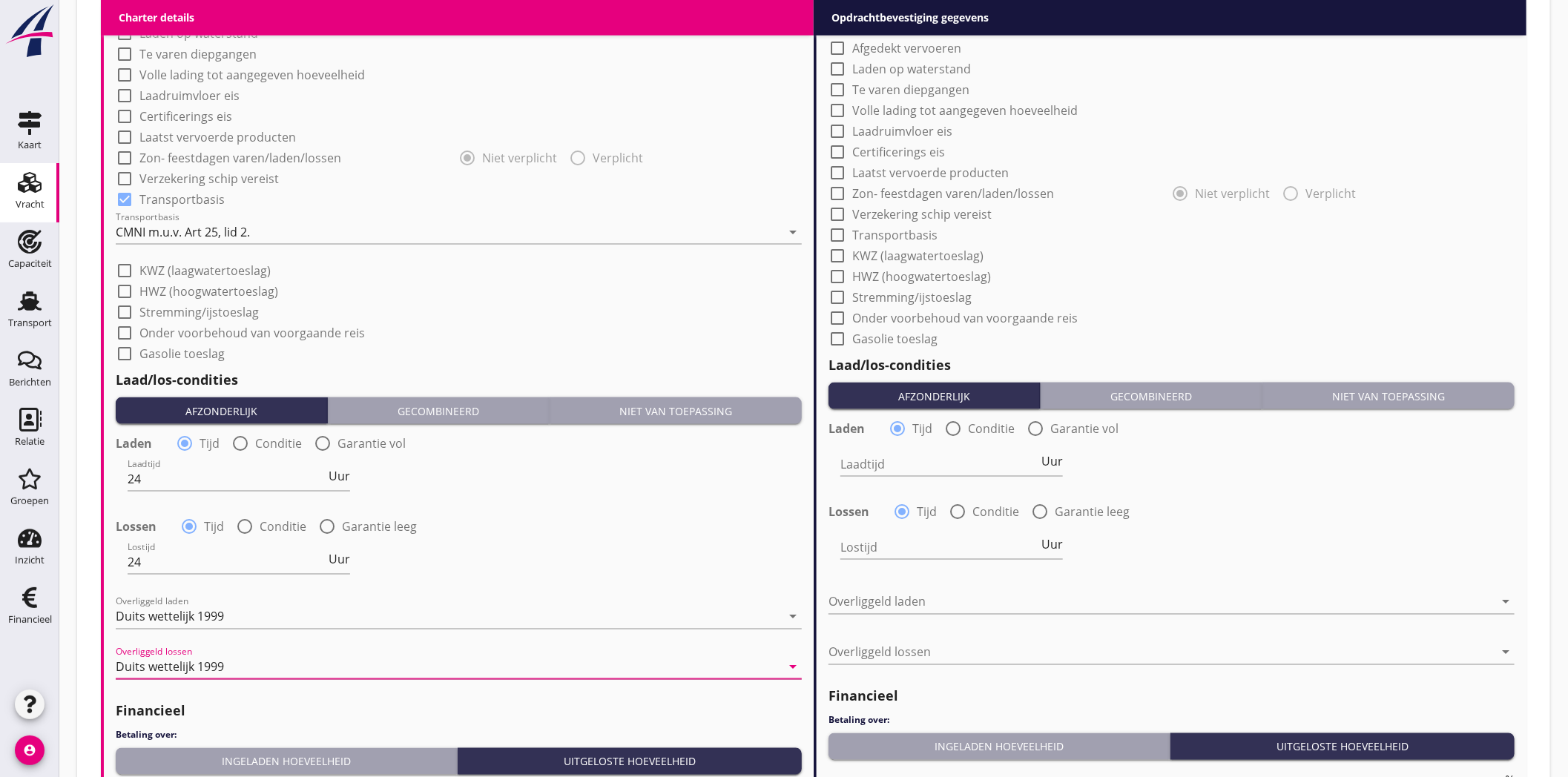
scroll to position [1465, 0]
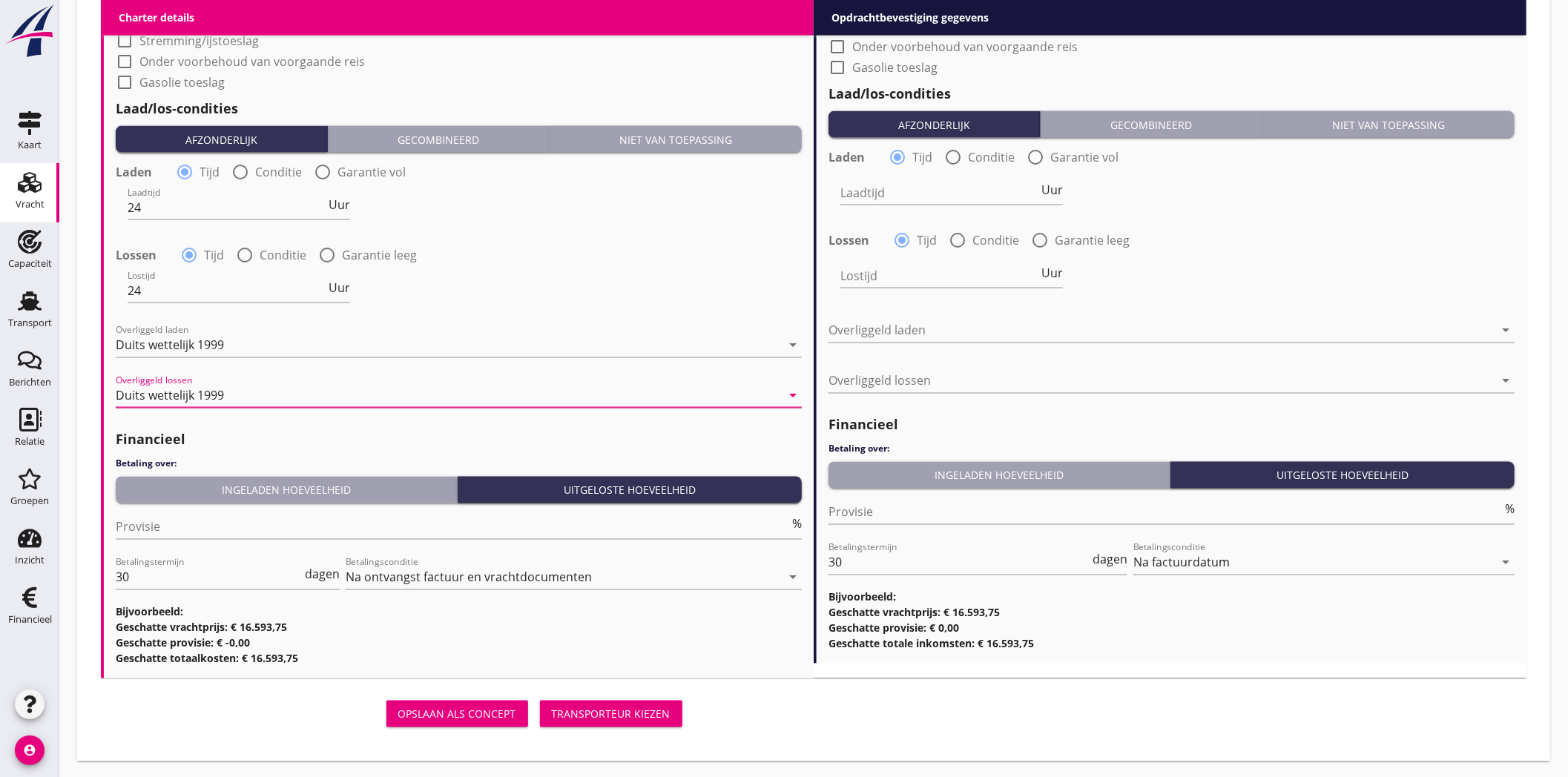
click at [298, 493] on div "Ingeladen hoeveelheid" at bounding box center [286, 491] width 329 height 15
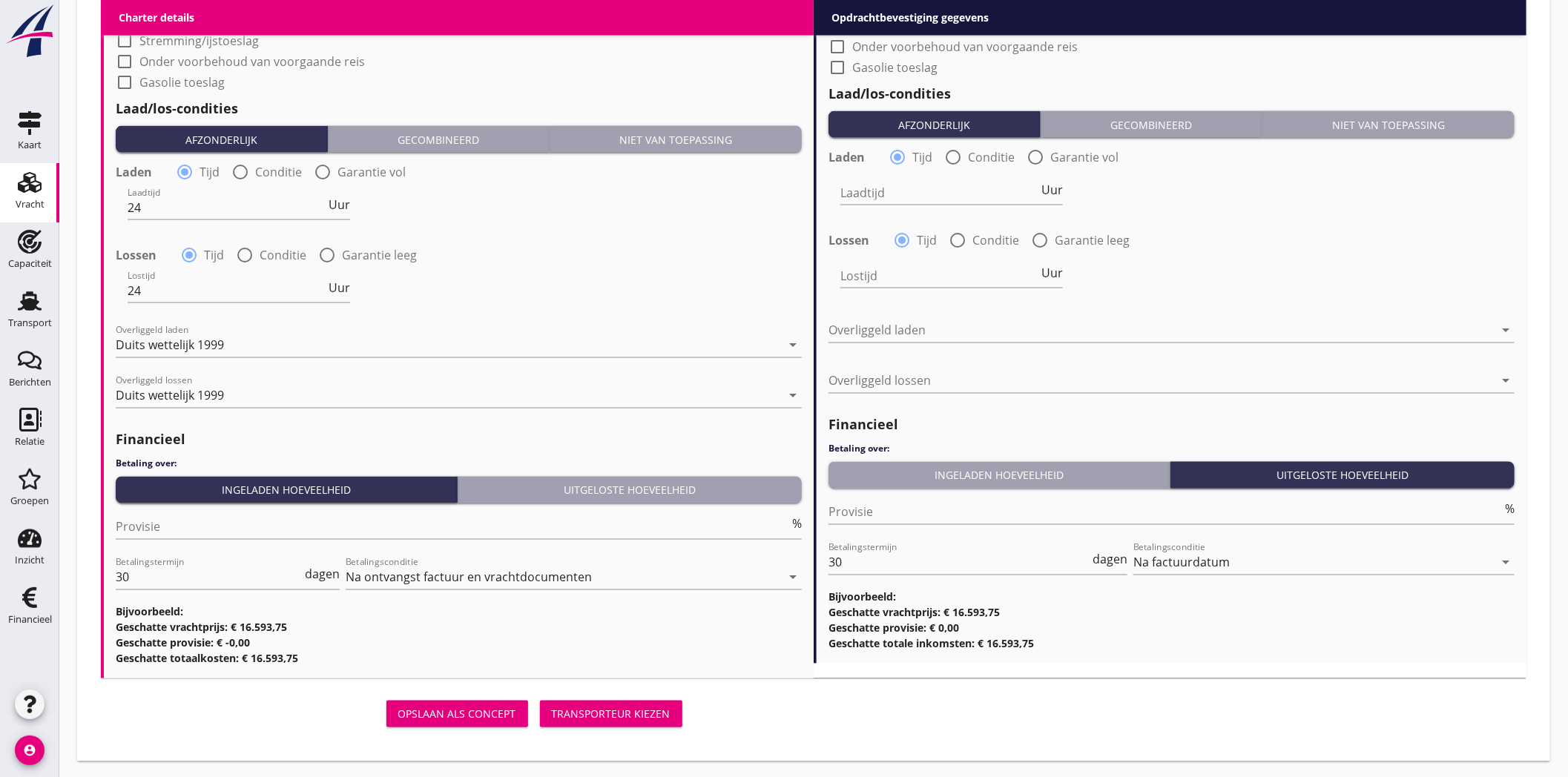
scroll to position [971, 0]
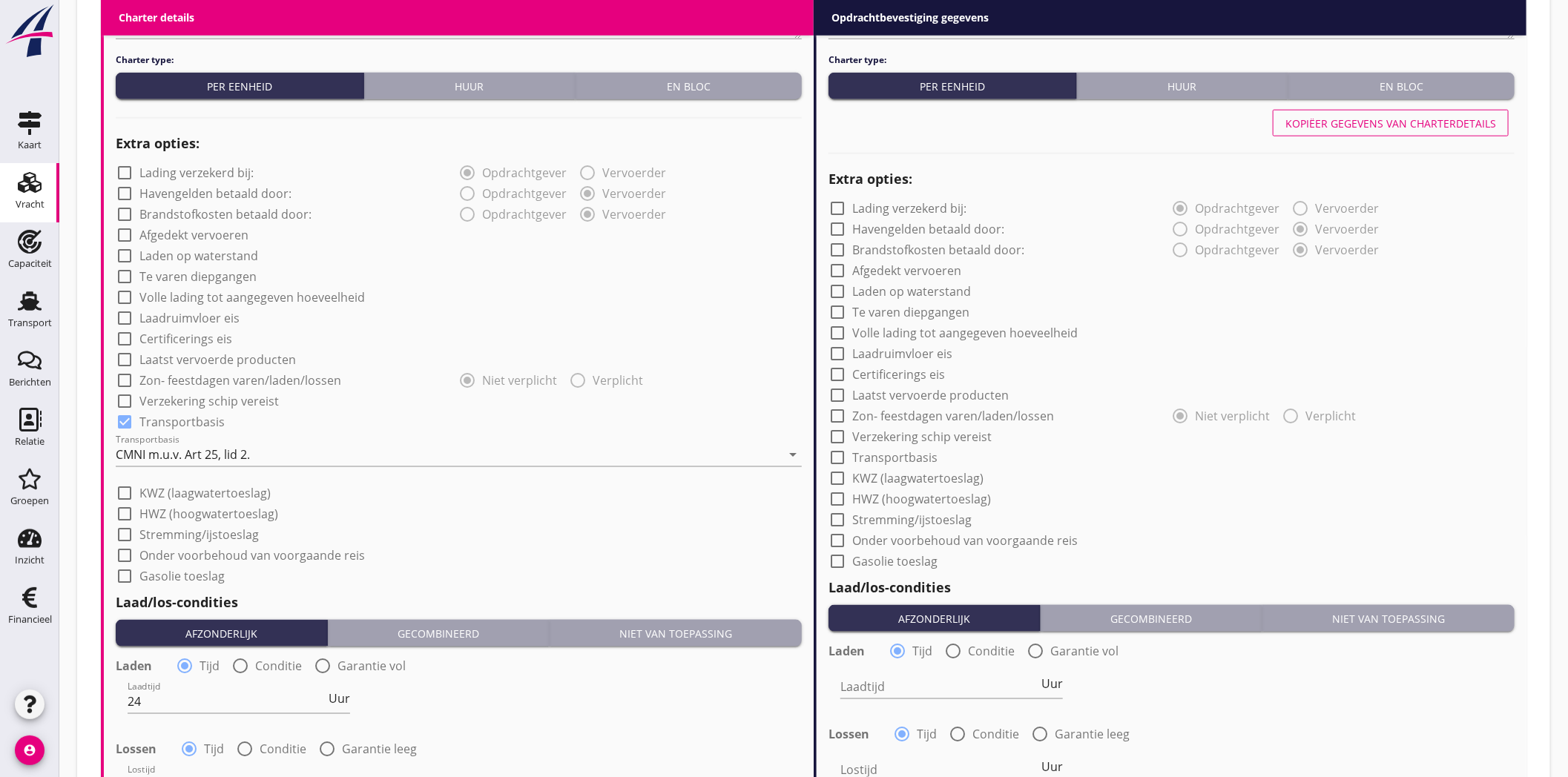
click at [1360, 116] on div "Kopiëer gegevens van charterdetails" at bounding box center [1391, 124] width 211 height 15
checkbox input "true"
type input "24"
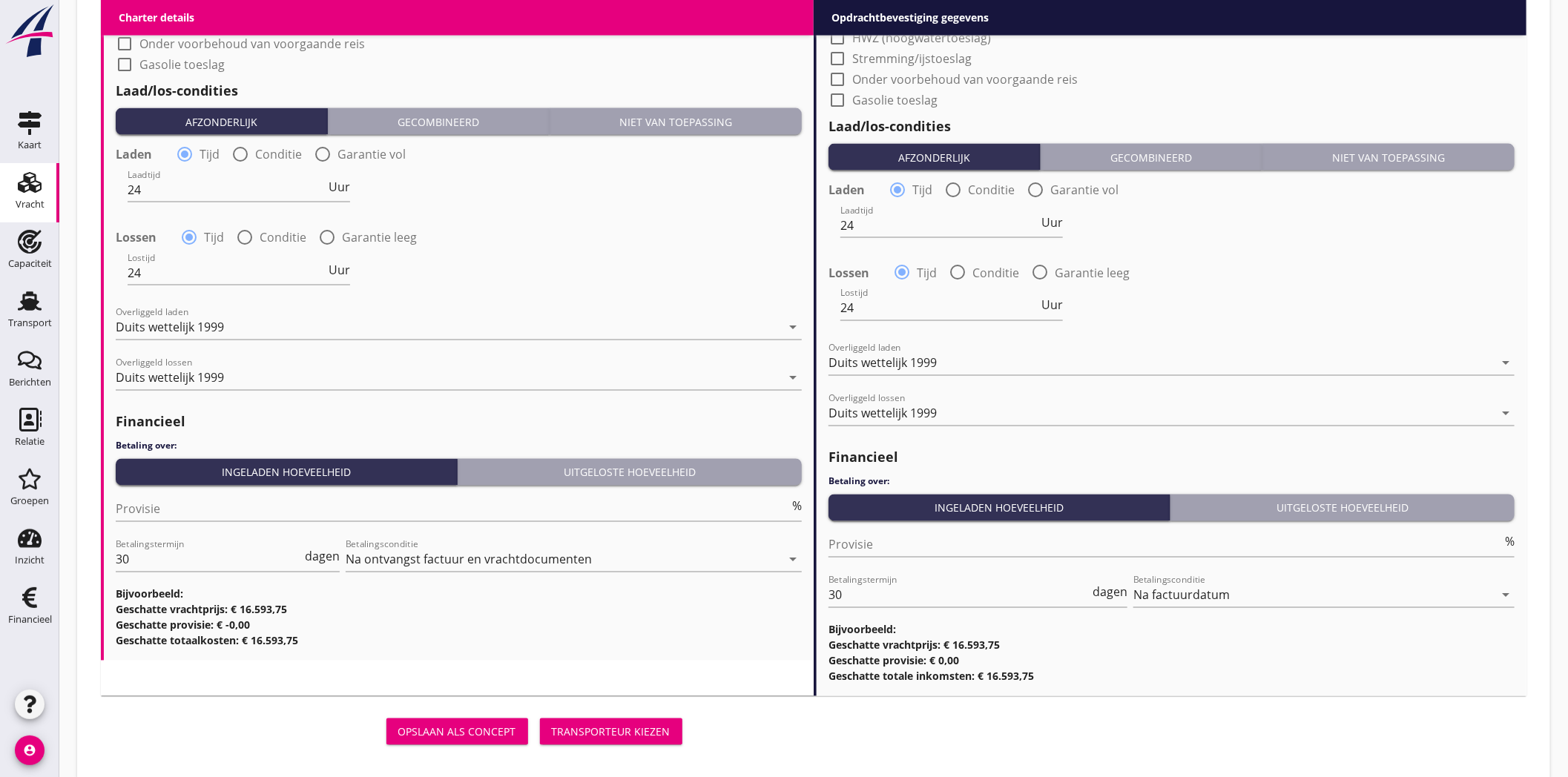
scroll to position [1502, 0]
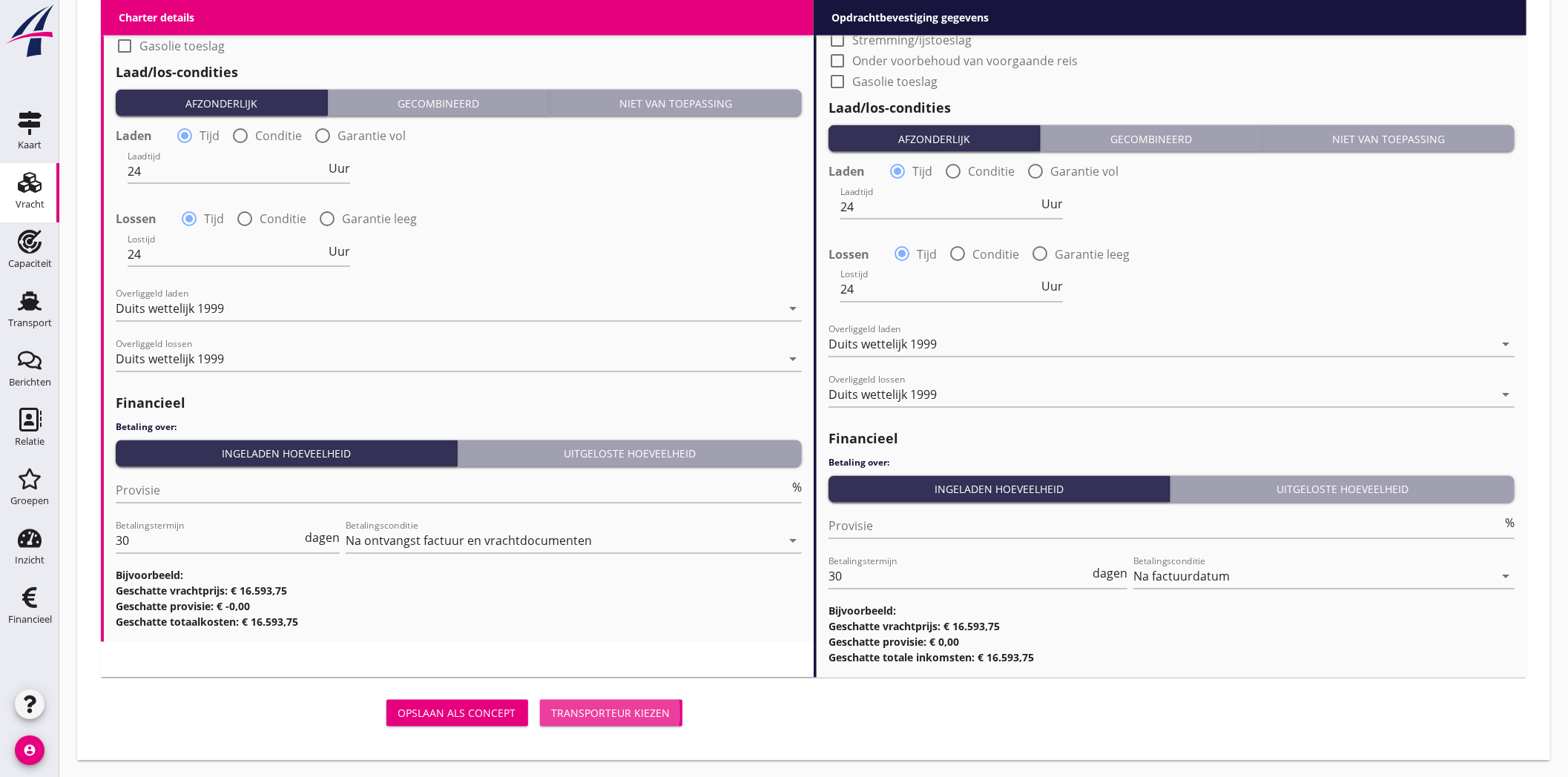
click at [598, 712] on div "Transporteur kiezen" at bounding box center [611, 713] width 119 height 15
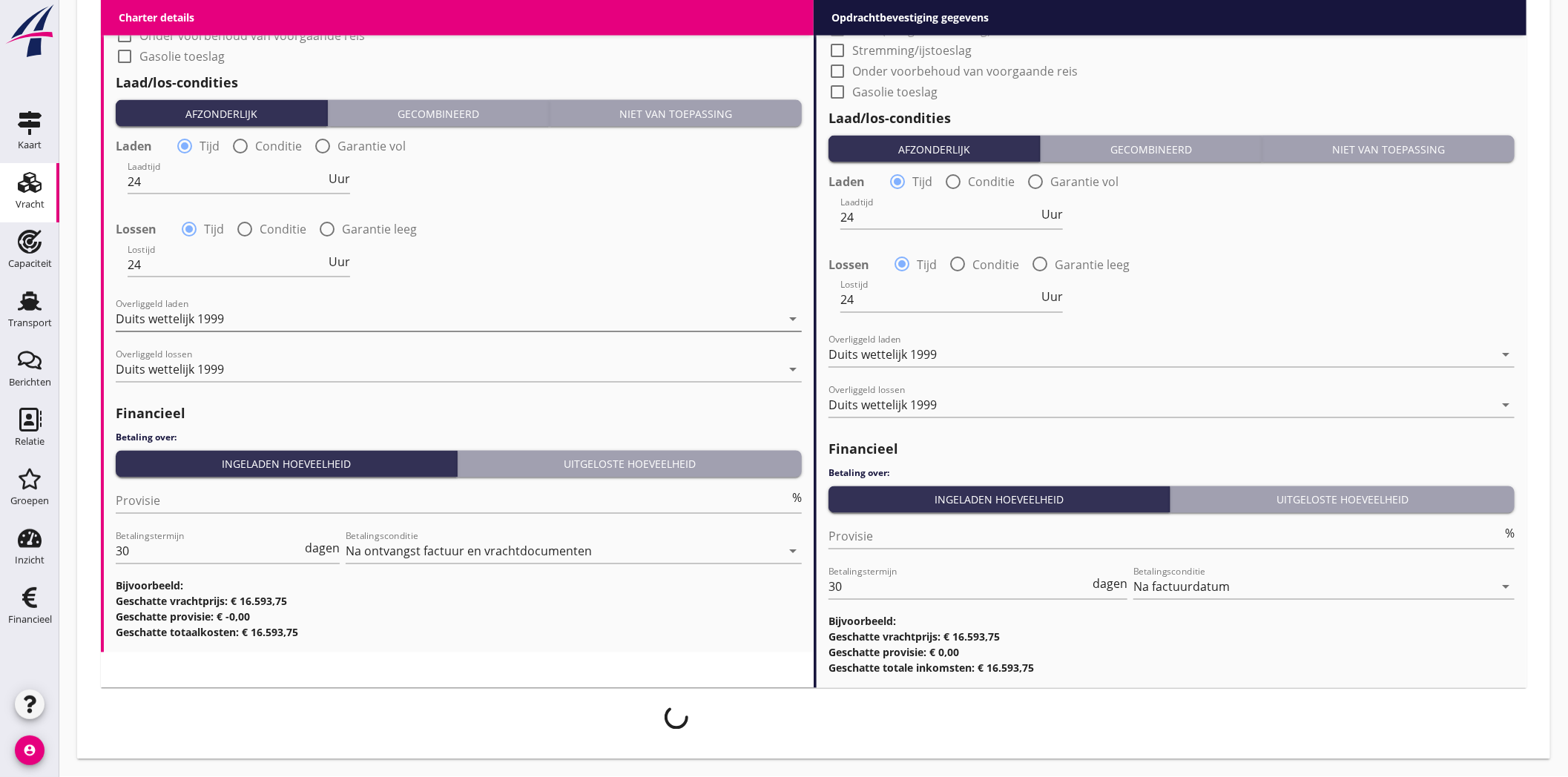
scroll to position [1489, 0]
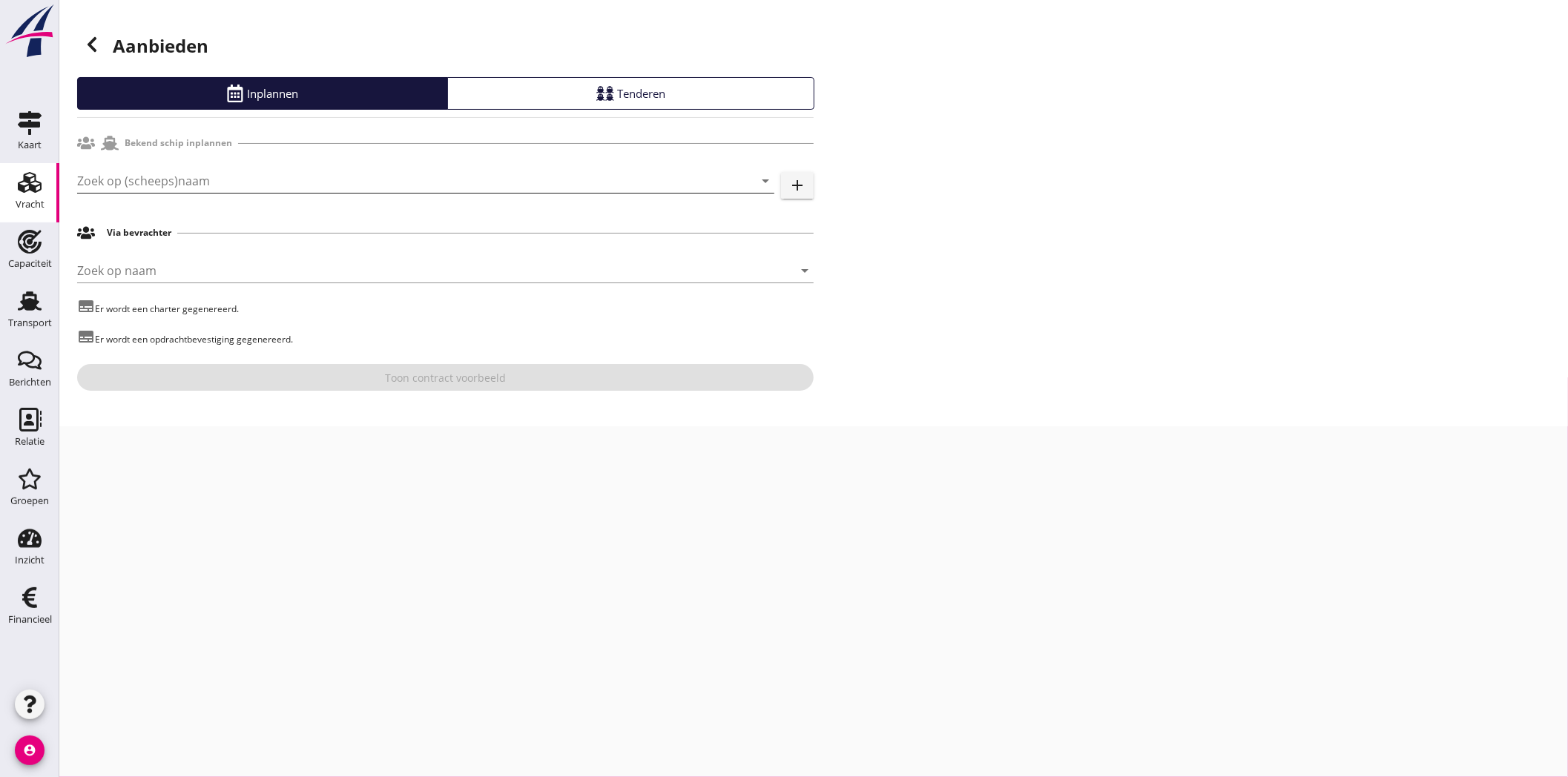
click at [389, 176] on input "Zoek op (scheeps)naam" at bounding box center [405, 181] width 655 height 24
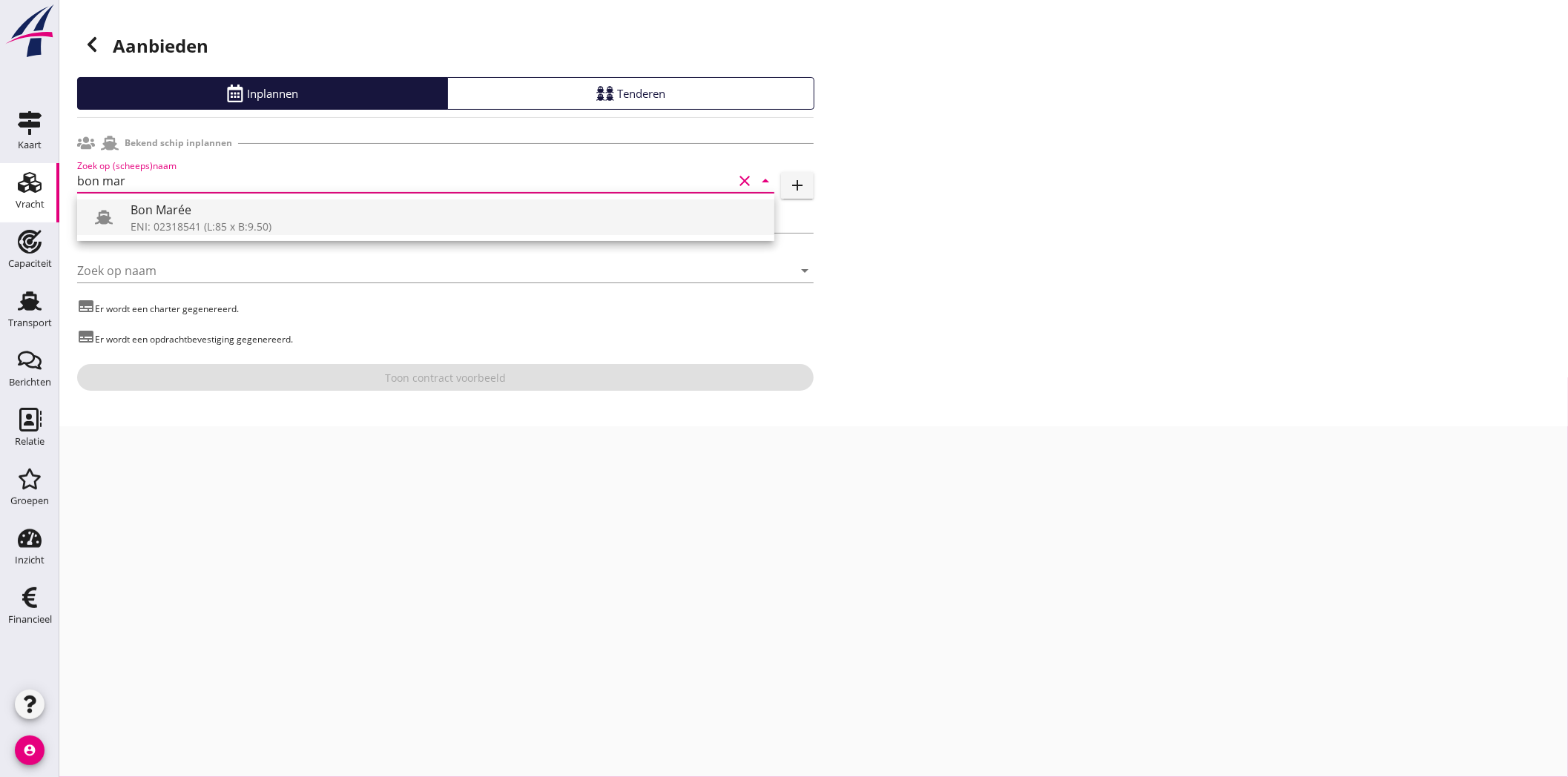
click at [263, 225] on div "ENI: 02318541 (L:85 x B:9.50)" at bounding box center [446, 226] width 632 height 15
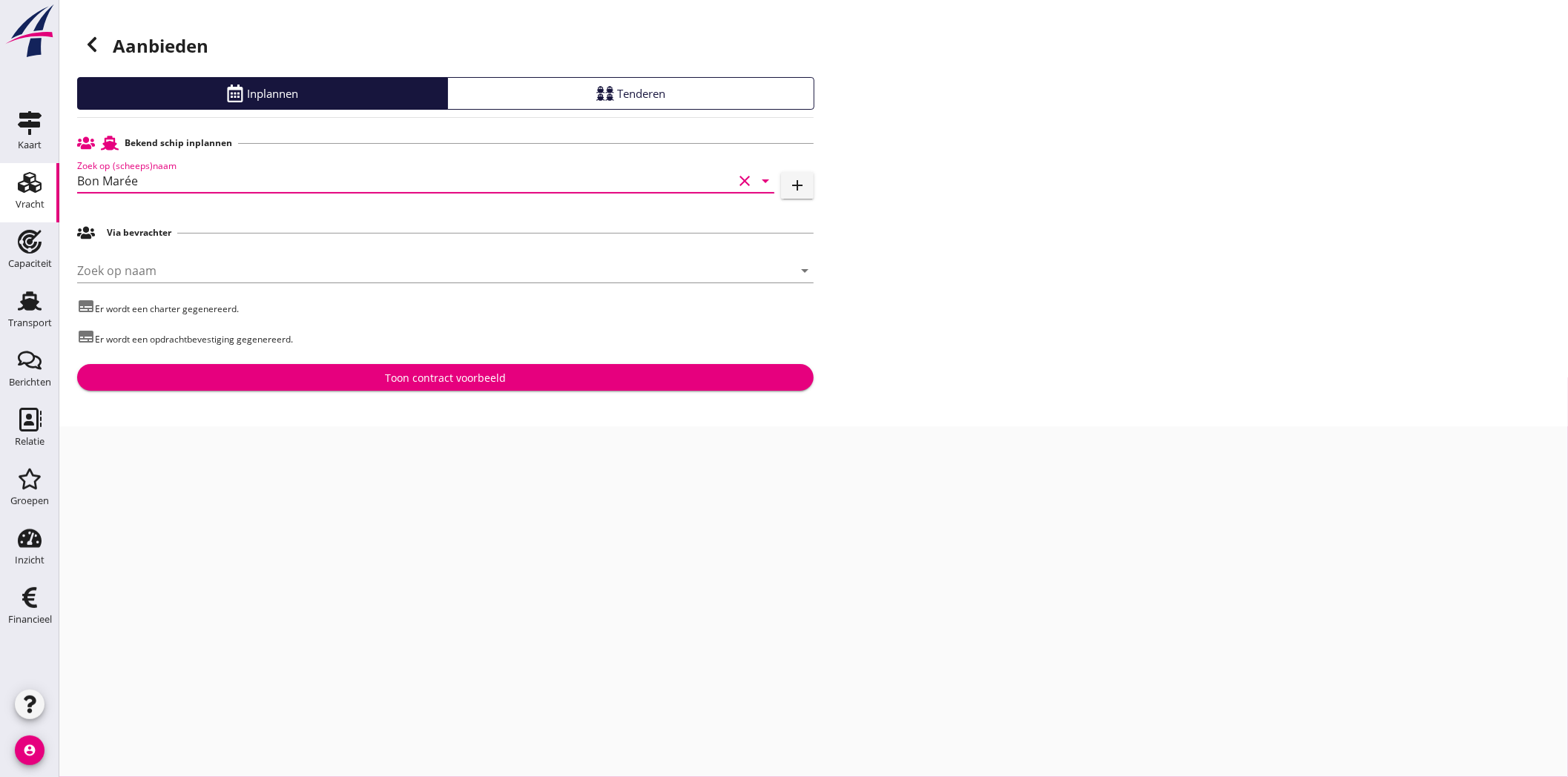
type input "Bon Marée"
click at [401, 363] on div "Bekend schip inplannen Zoek op (scheeps)naam Bon Marée clear arrow_drop_down ad…" at bounding box center [445, 259] width 737 height 261
click at [573, 379] on div "Toon contract voorbeeld" at bounding box center [445, 377] width 712 height 15
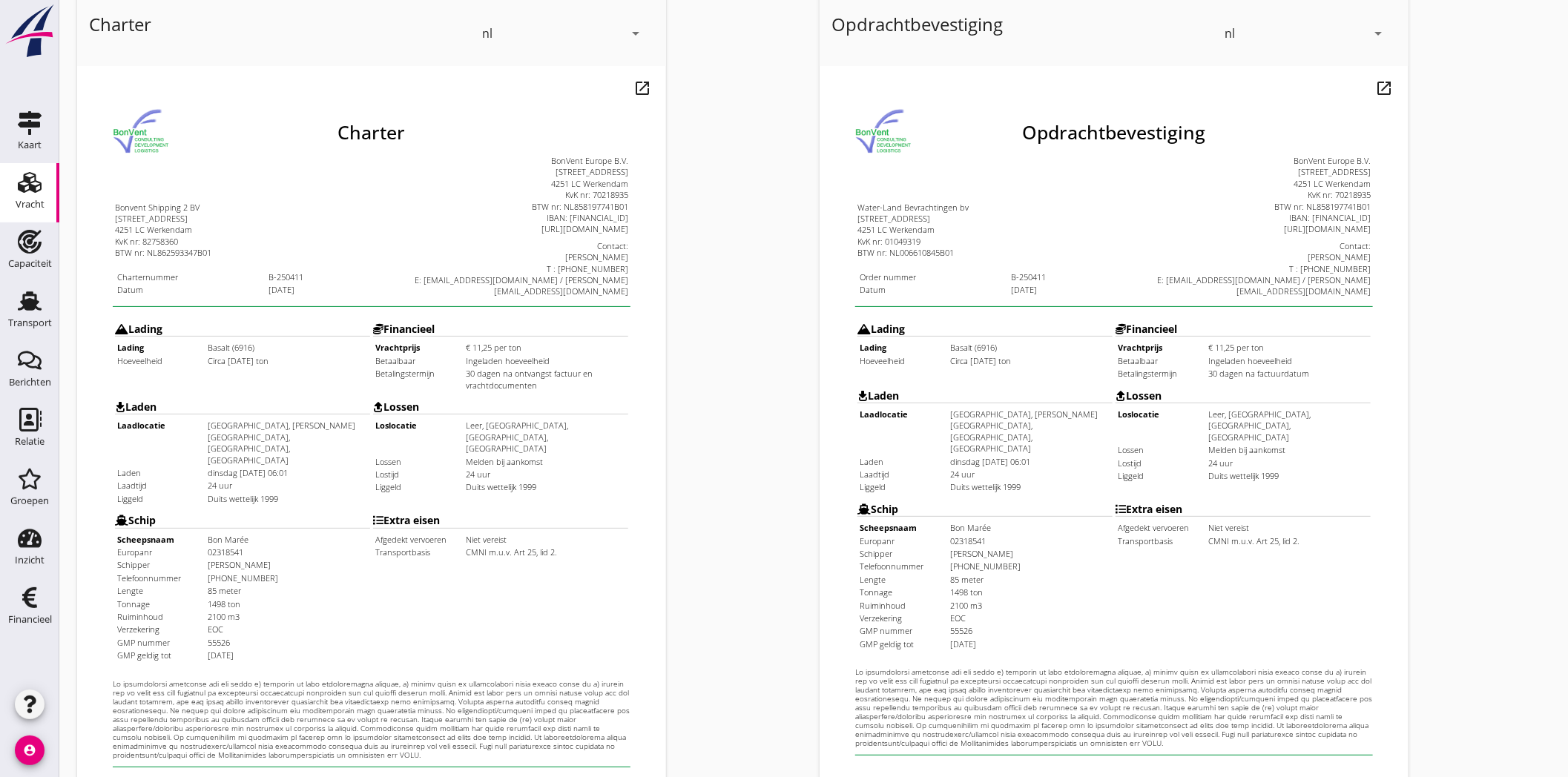
scroll to position [319, 0]
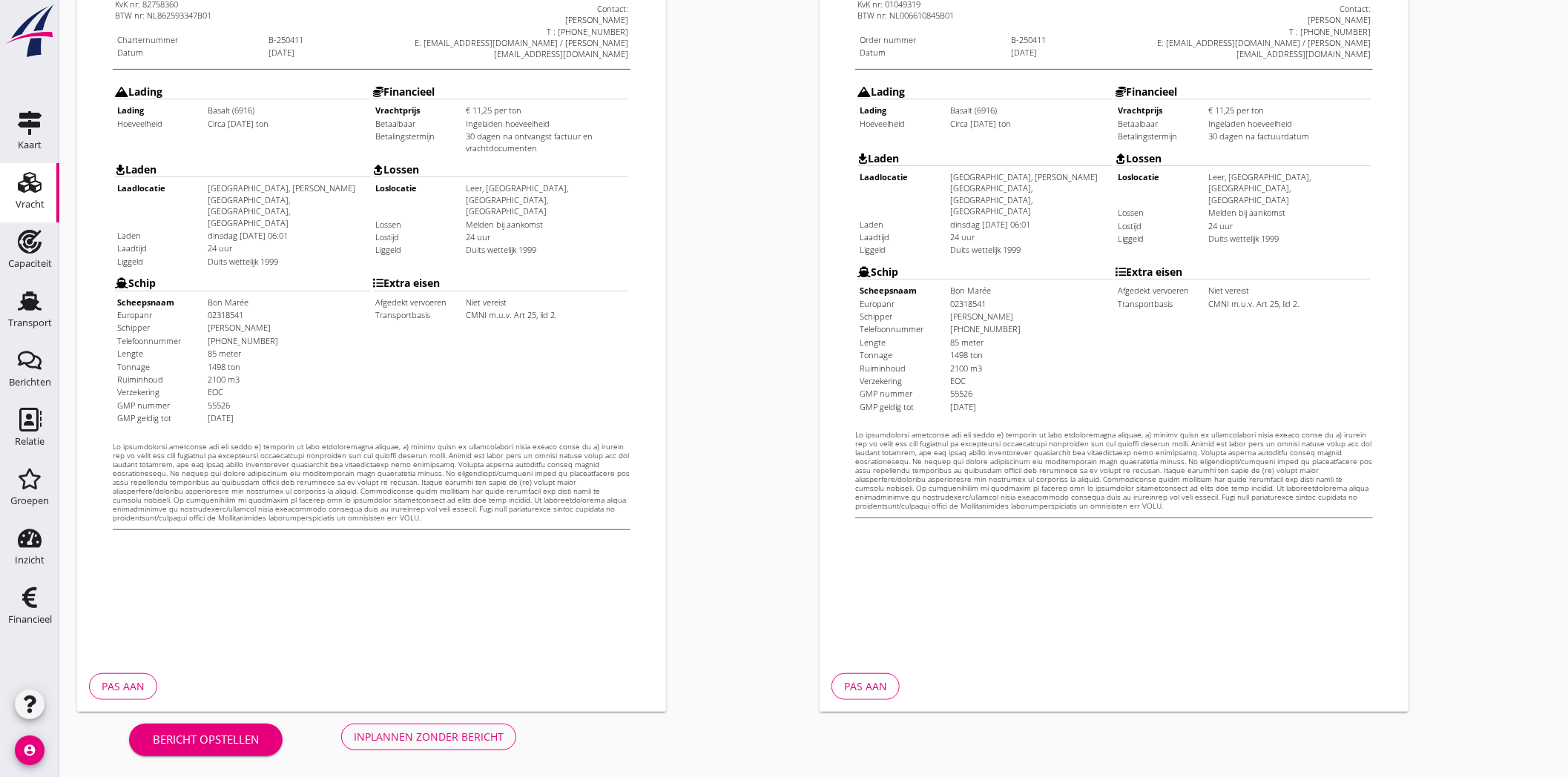
click at [446, 737] on div "Inplannen zonder bericht" at bounding box center [429, 736] width 150 height 15
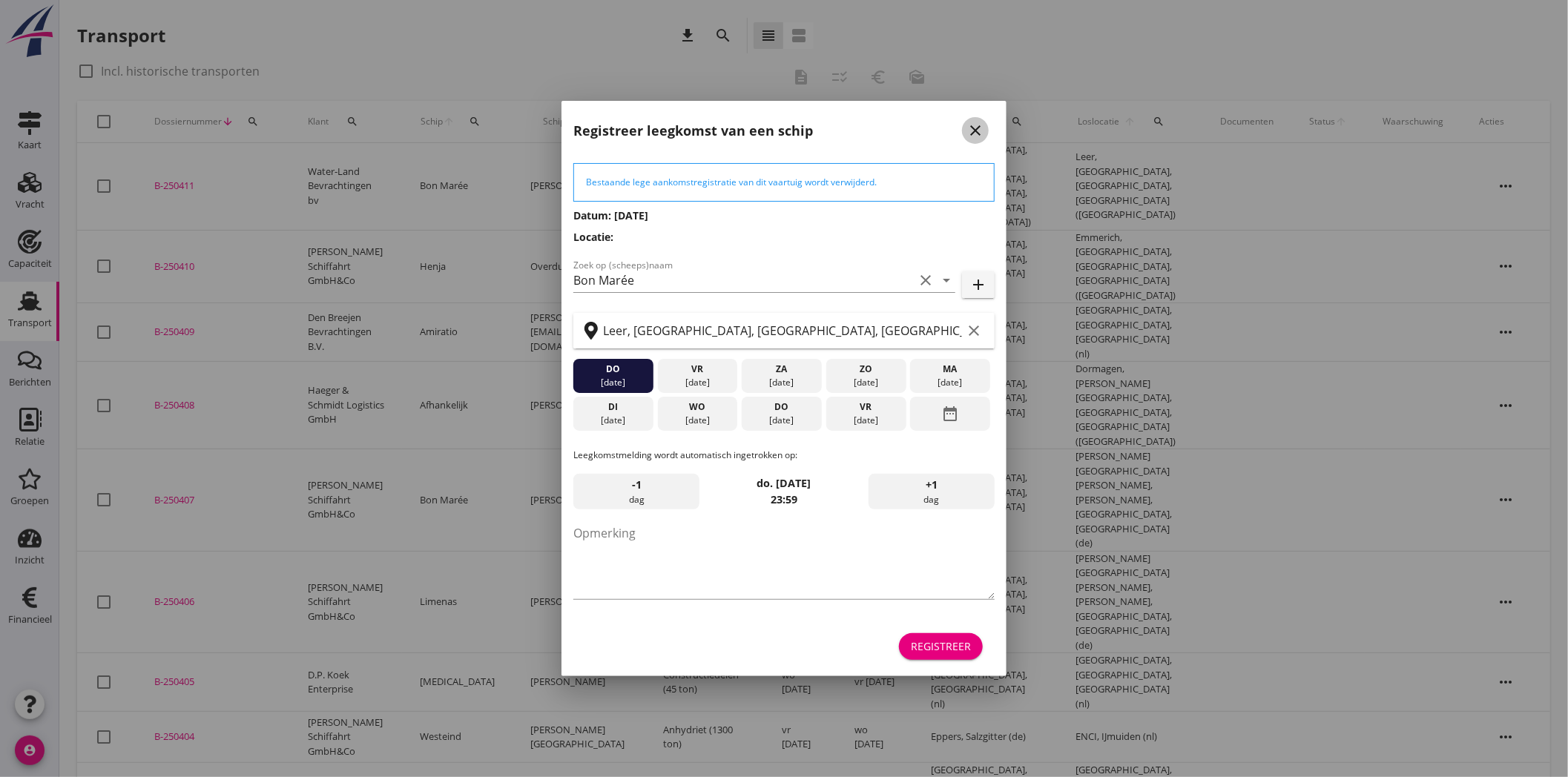
click at [979, 130] on icon "close" at bounding box center [975, 131] width 17 height 17
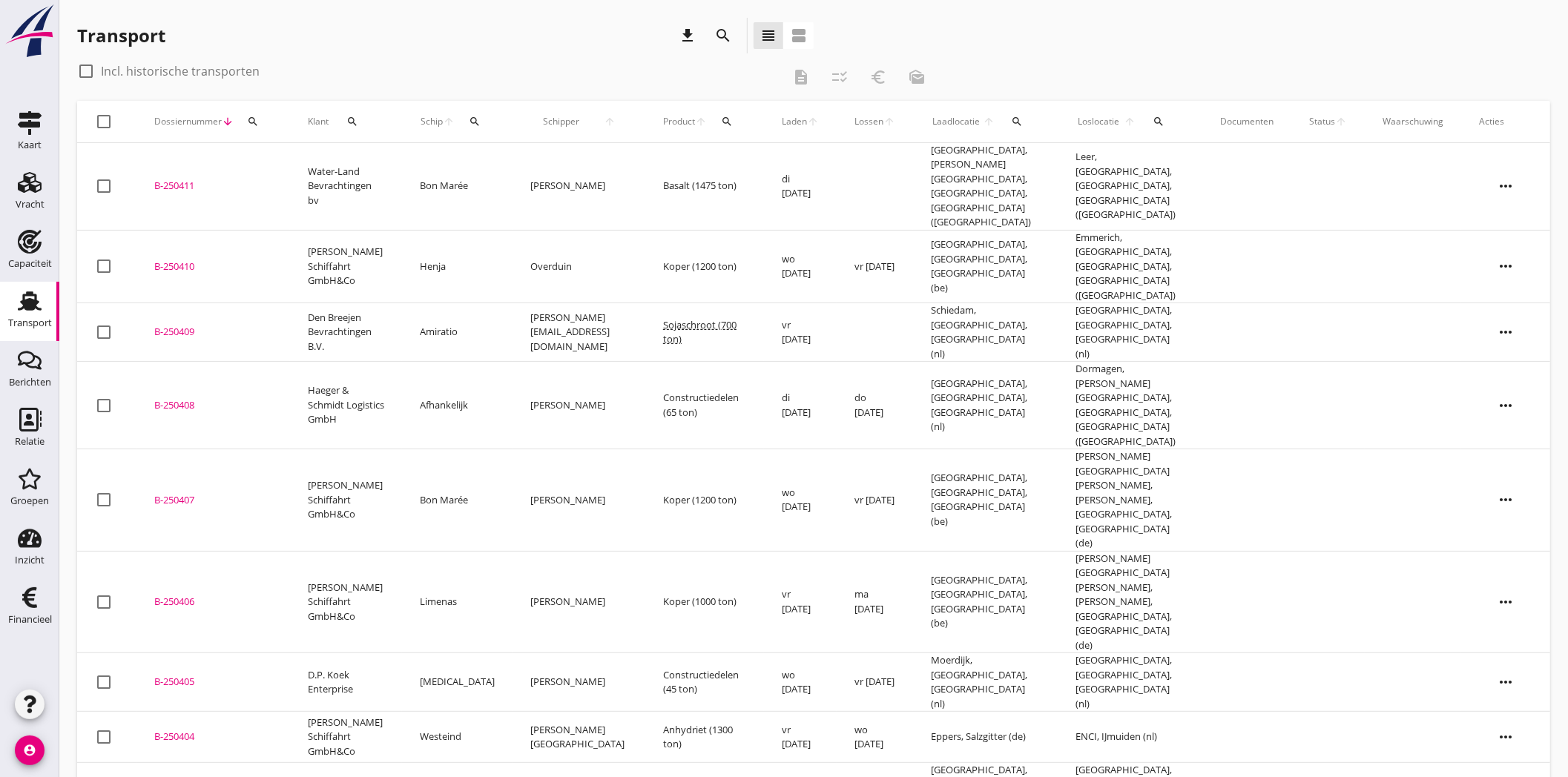
click at [167, 179] on div "B-250411" at bounding box center [213, 186] width 118 height 15
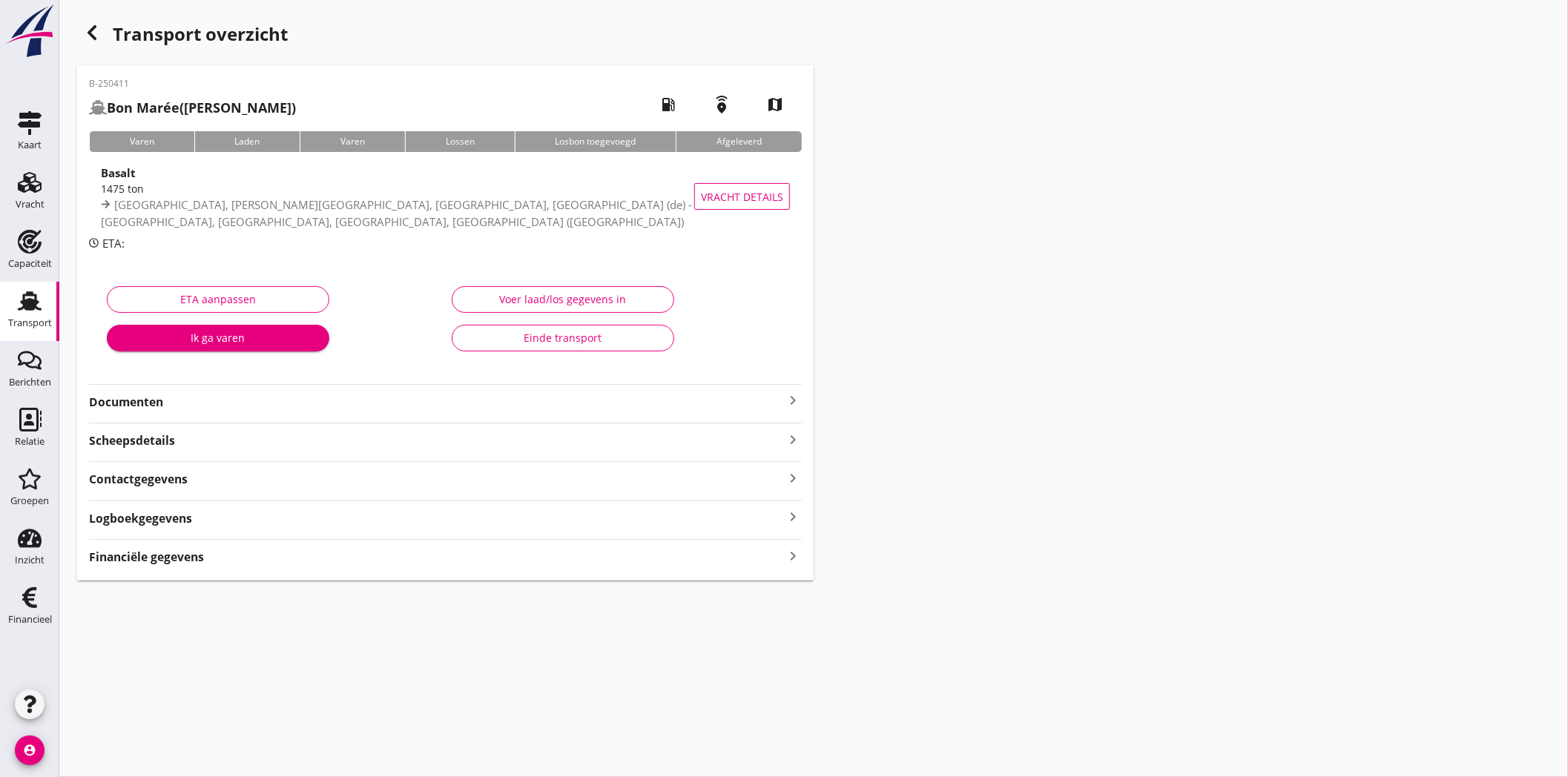
click at [528, 403] on strong "Documenten" at bounding box center [437, 403] width 695 height 17
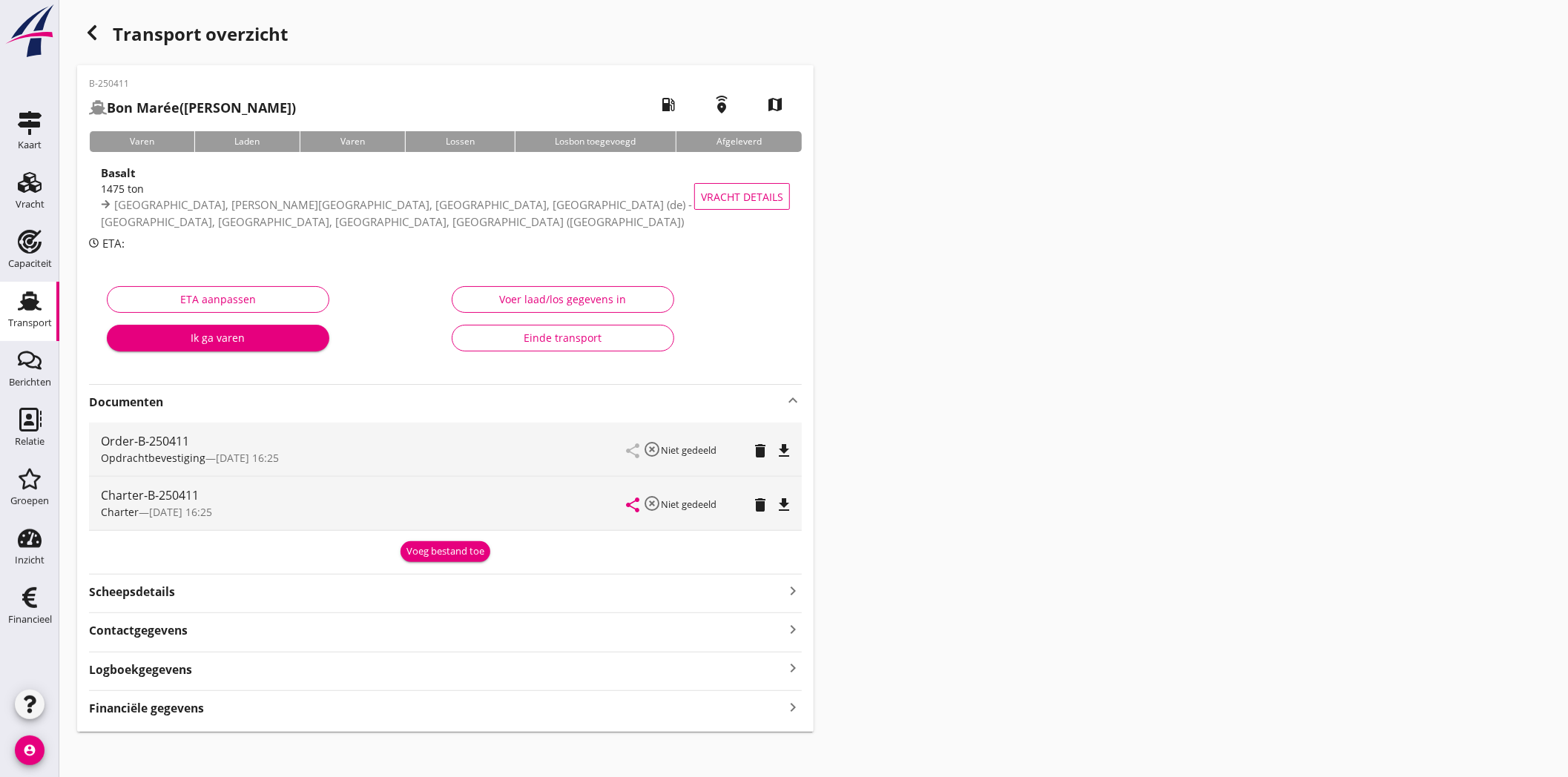
click at [779, 503] on icon "file_download" at bounding box center [784, 505] width 17 height 17
drag, startPoint x: 31, startPoint y: 750, endPoint x: 40, endPoint y: 747, distance: 9.5
click at [31, 750] on icon "account_circle" at bounding box center [29, 750] width 30 height 30
click at [112, 738] on div "Uitloggen" at bounding box center [134, 744] width 106 height 17
